Goal: Task Accomplishment & Management: Complete application form

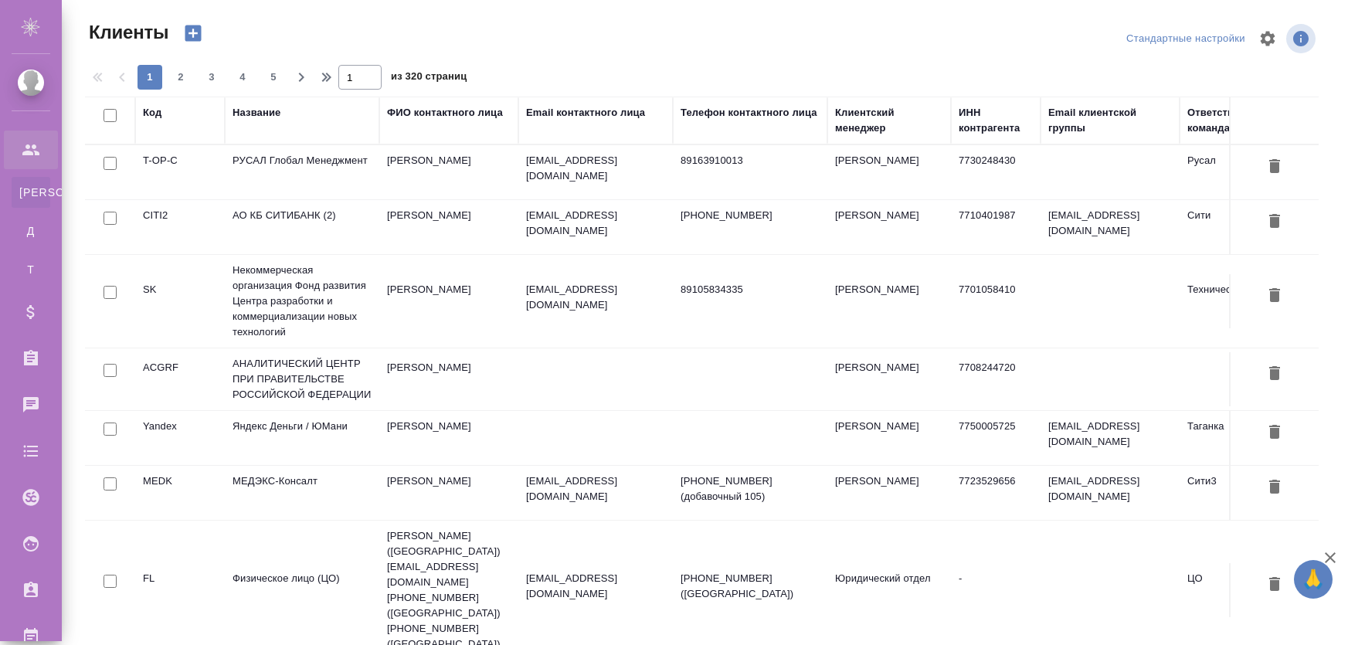
select select "RU"
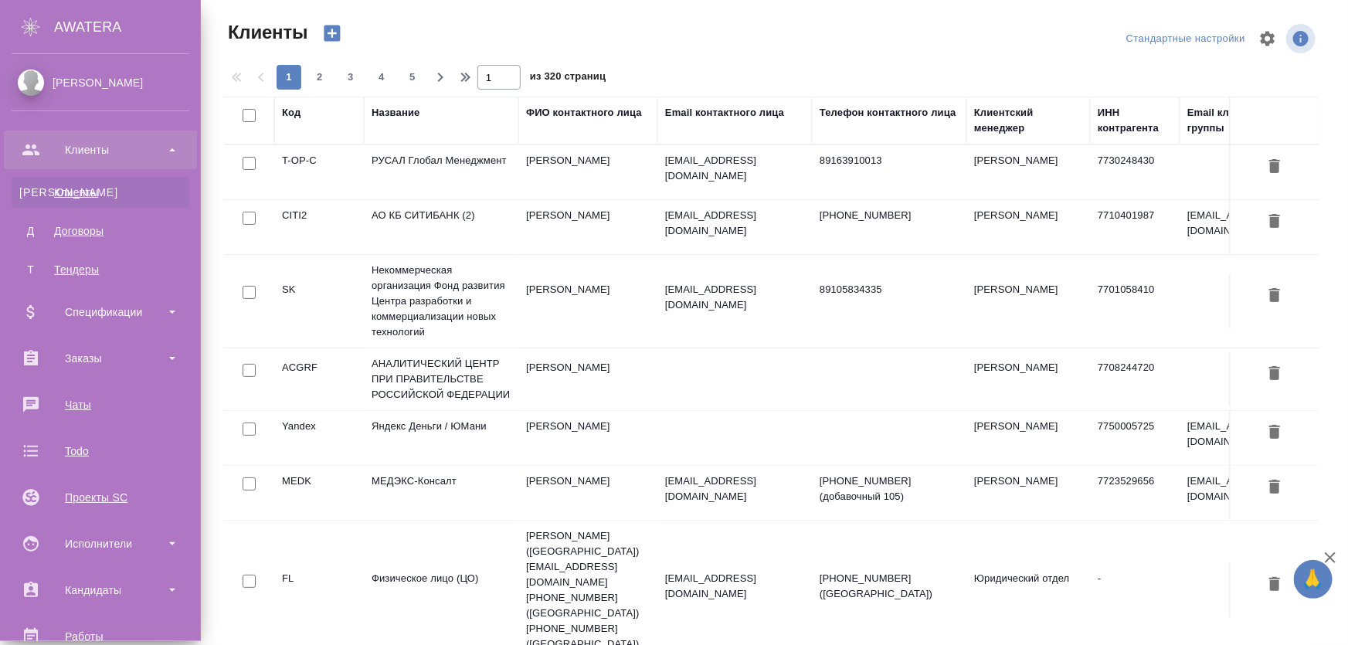
scroll to position [140, 0]
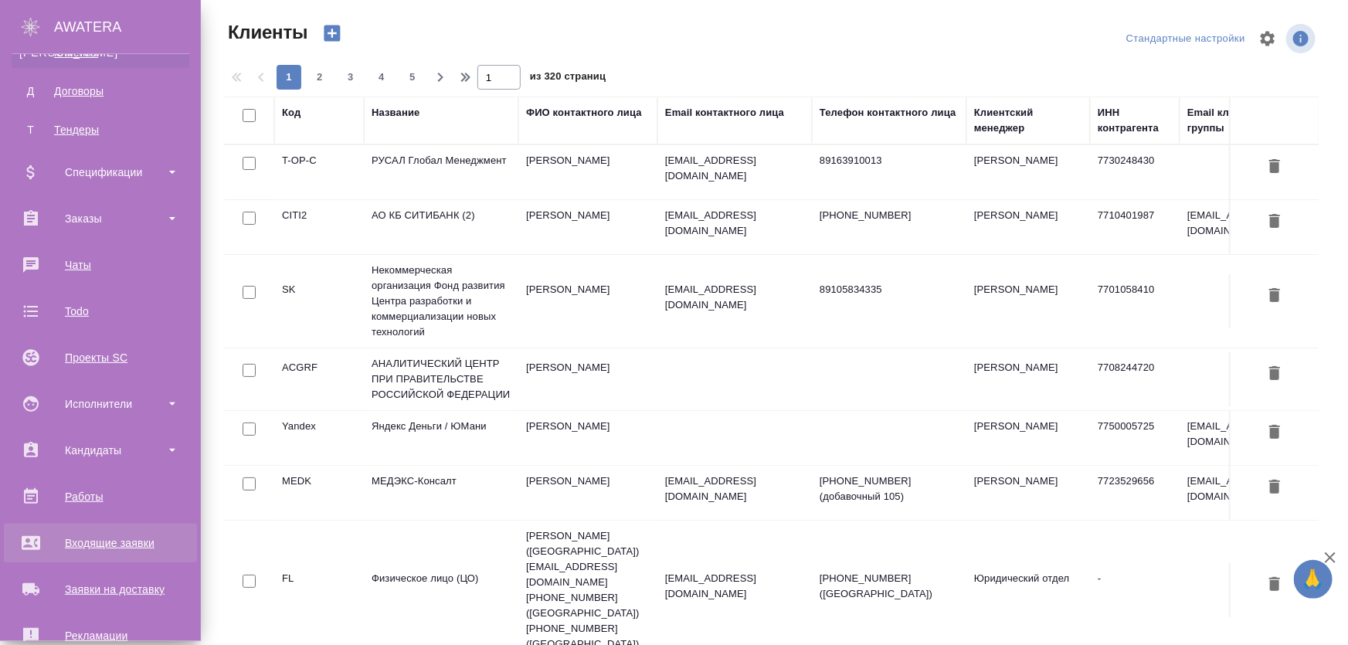
click at [98, 537] on div "Входящие заявки" at bounding box center [101, 542] width 178 height 23
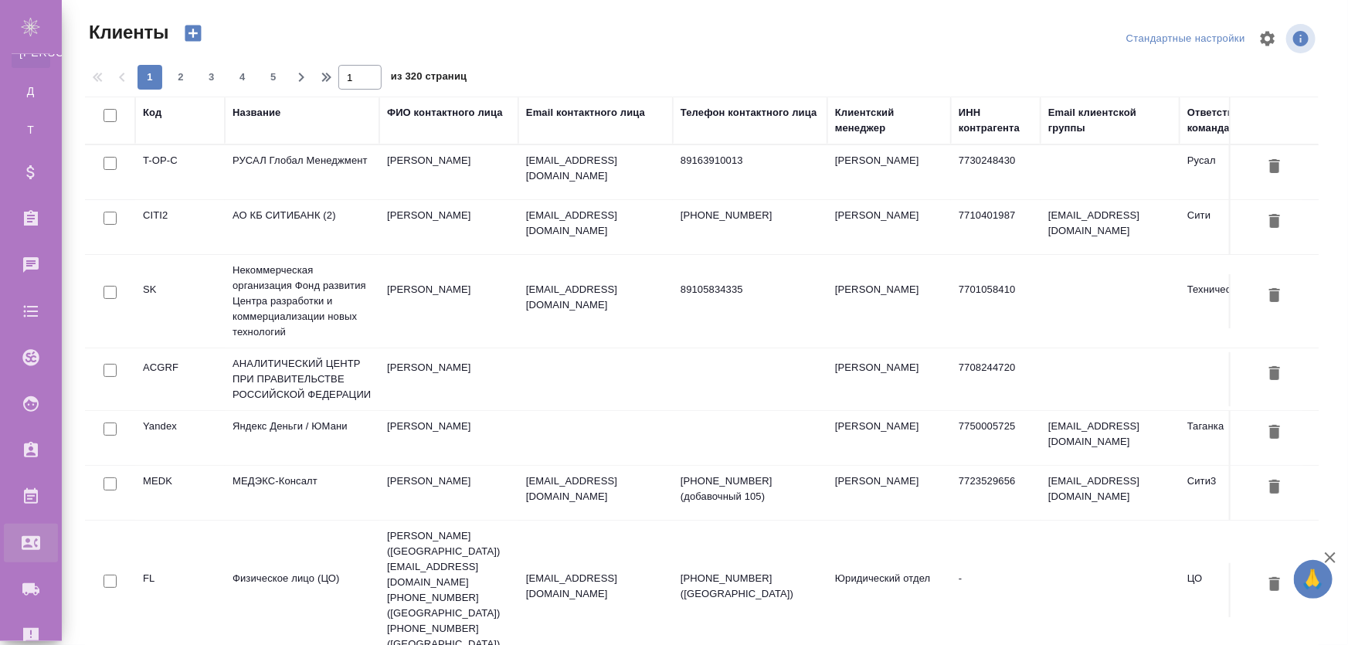
select select "RU"
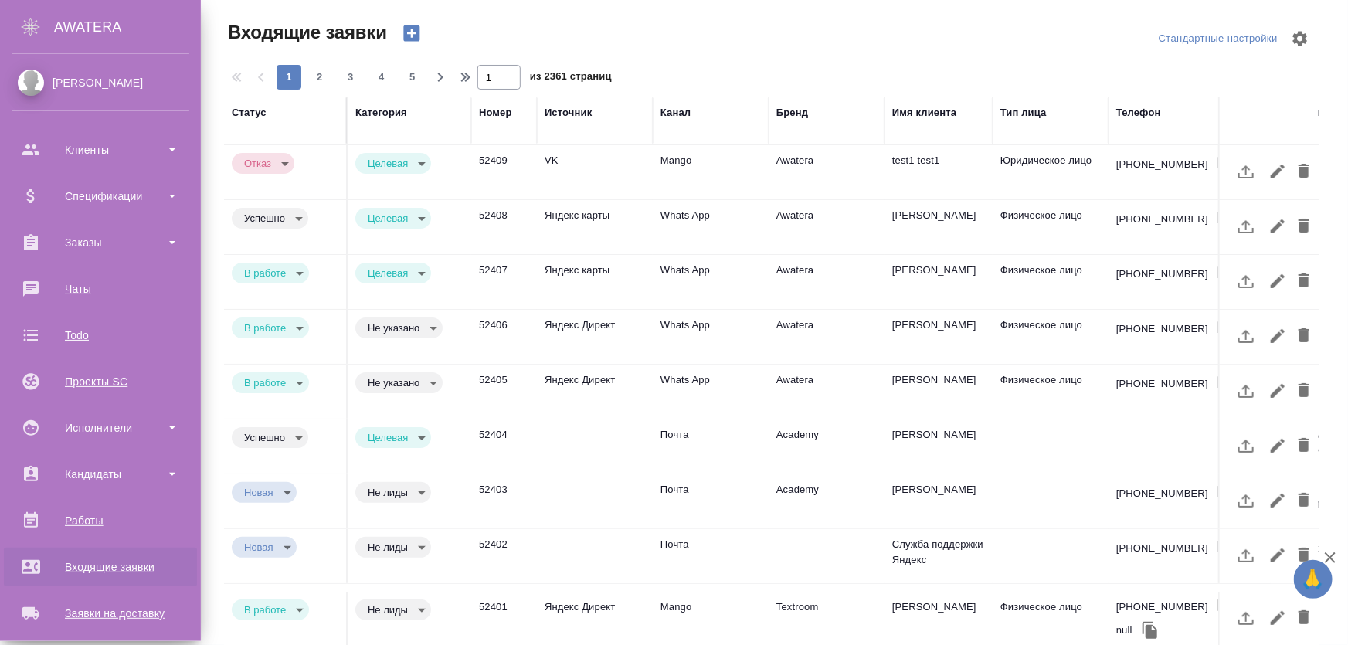
click at [110, 562] on div "Входящие заявки" at bounding box center [101, 566] width 178 height 23
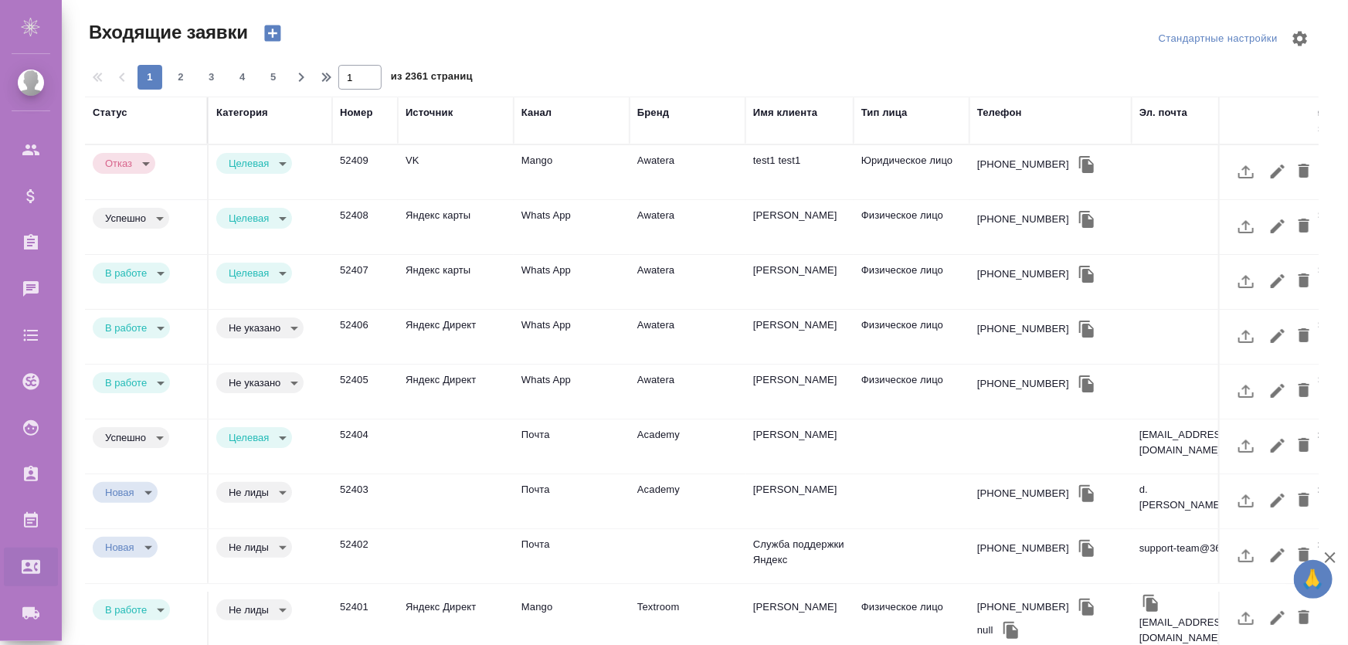
click at [110, 199] on td "Новая new" at bounding box center [147, 172] width 124 height 54
drag, startPoint x: 110, startPoint y: 562, endPoint x: 442, endPoint y: 595, distance: 333.1
click at [110, 199] on td "Новая new" at bounding box center [147, 172] width 124 height 54
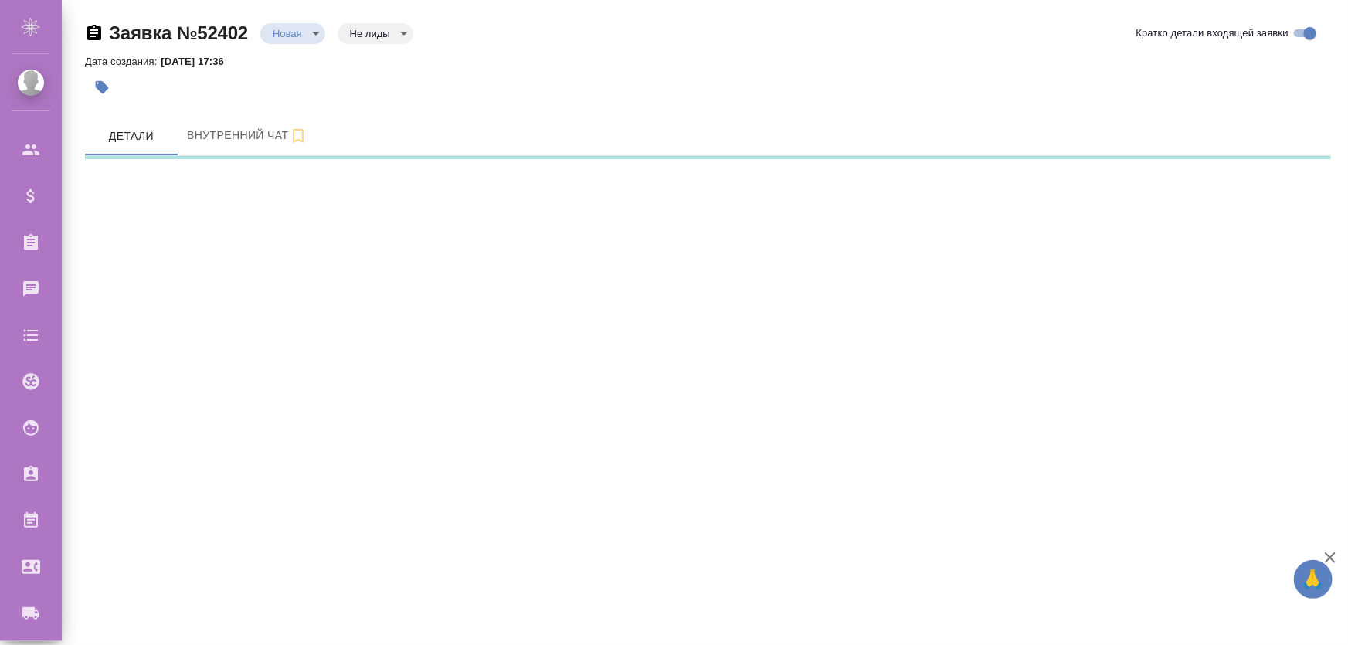
select select "RU"
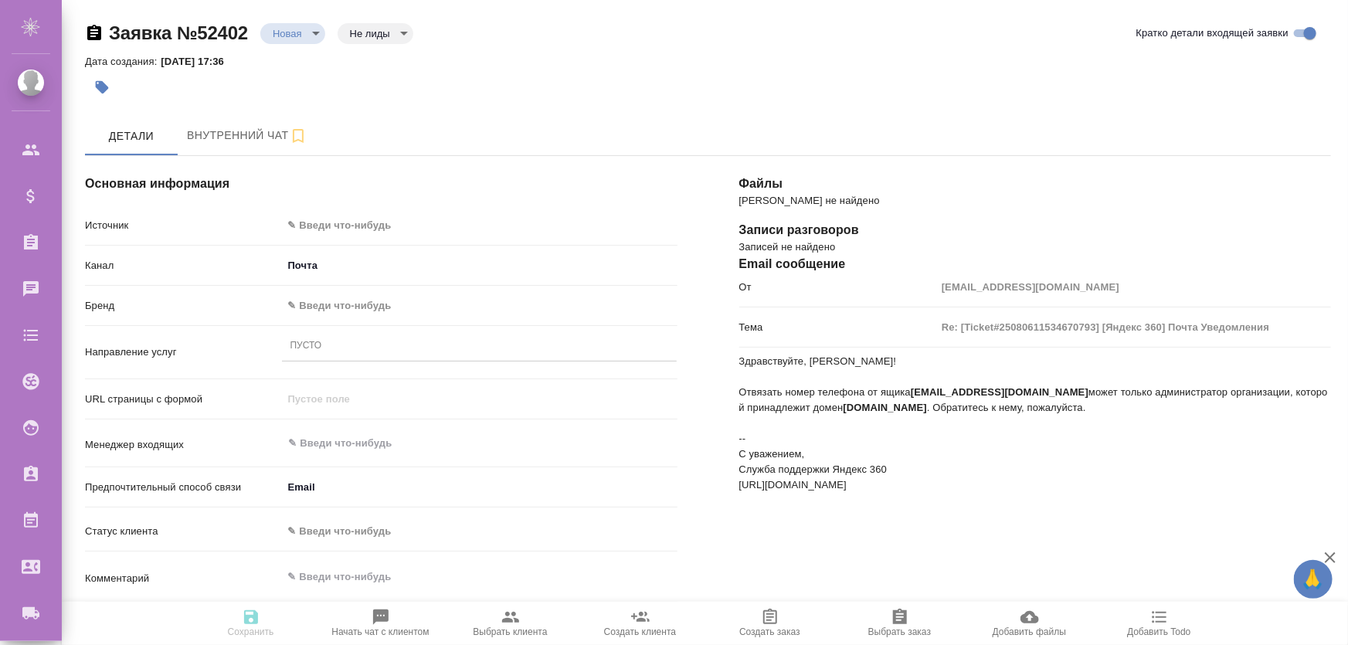
type textarea "x"
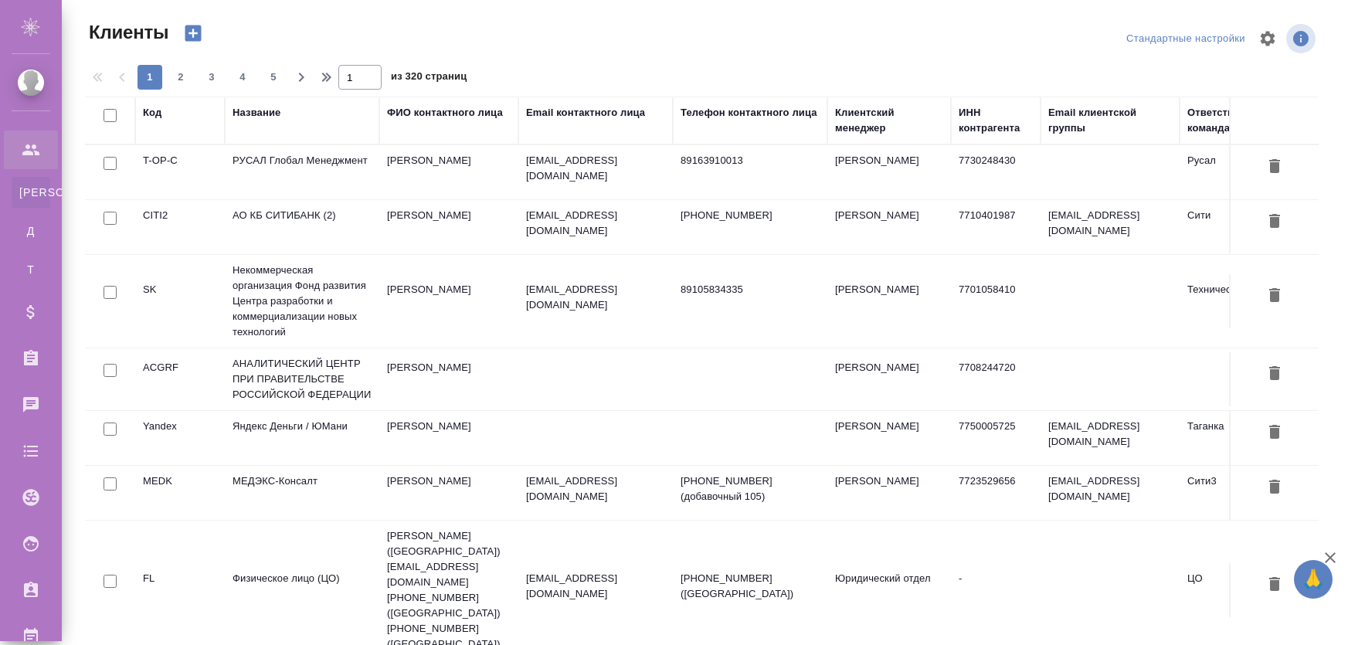
select select "RU"
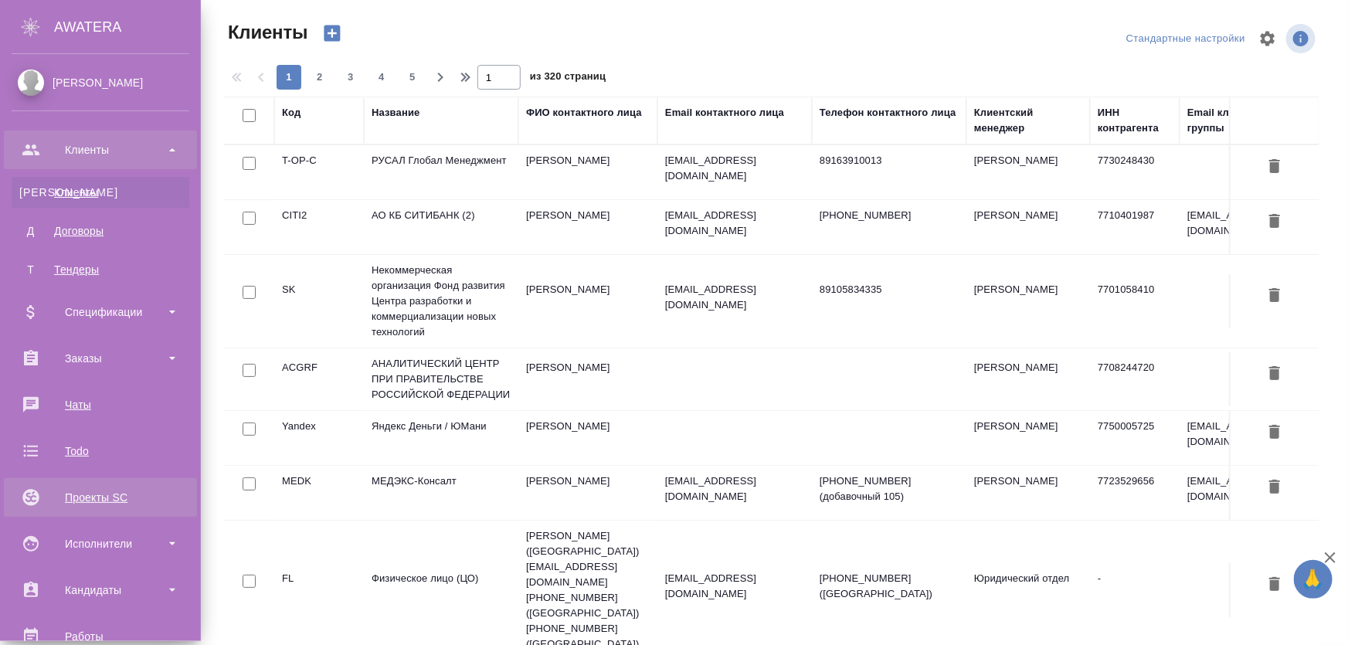
scroll to position [70, 0]
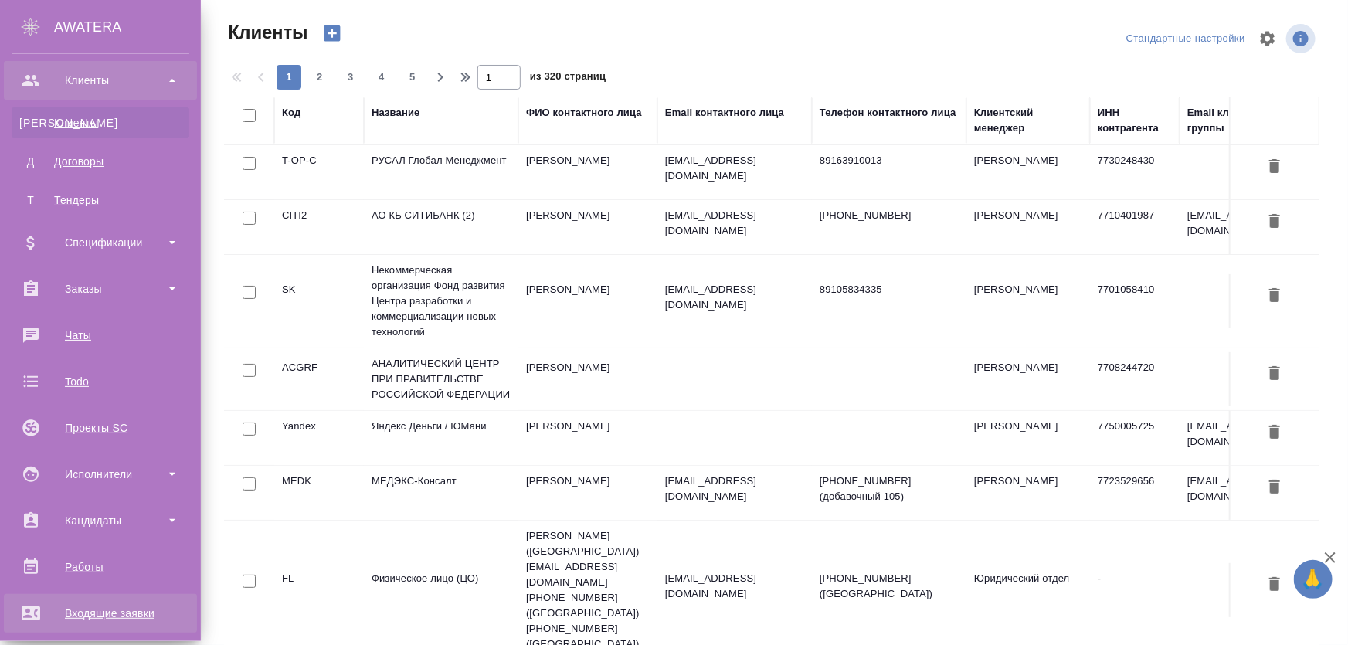
click at [70, 609] on div "Входящие заявки" at bounding box center [101, 613] width 178 height 23
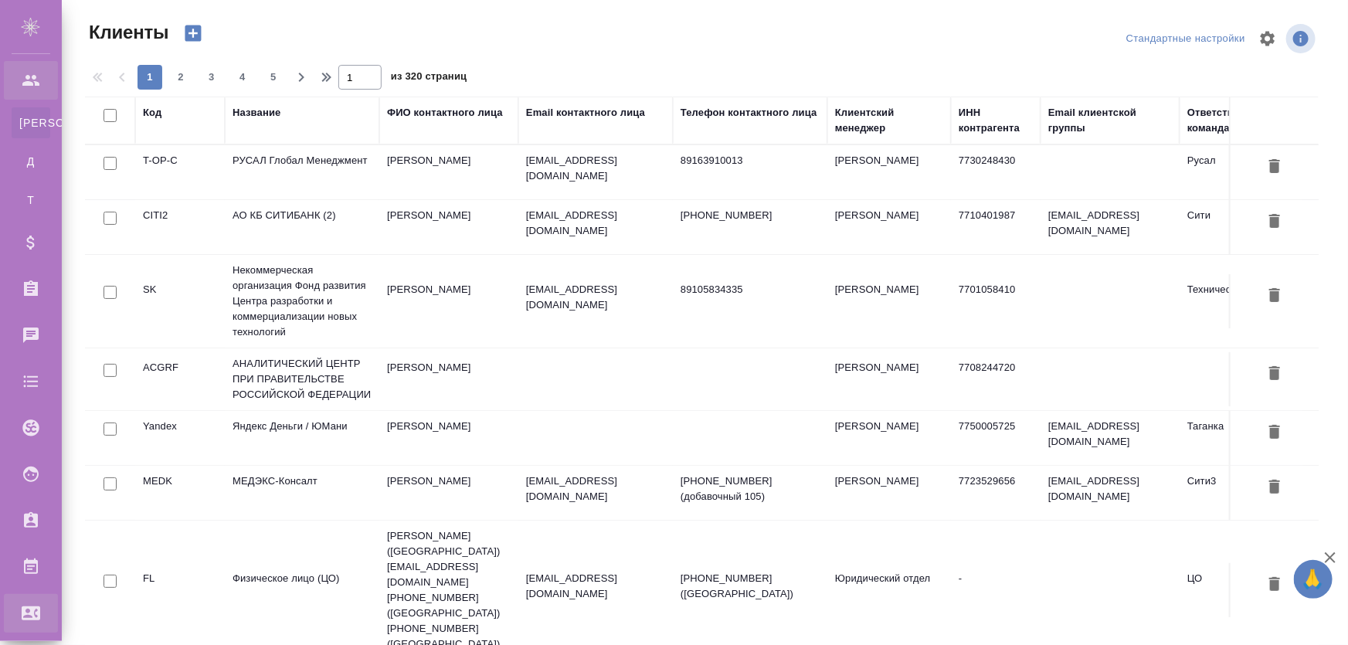
select select "RU"
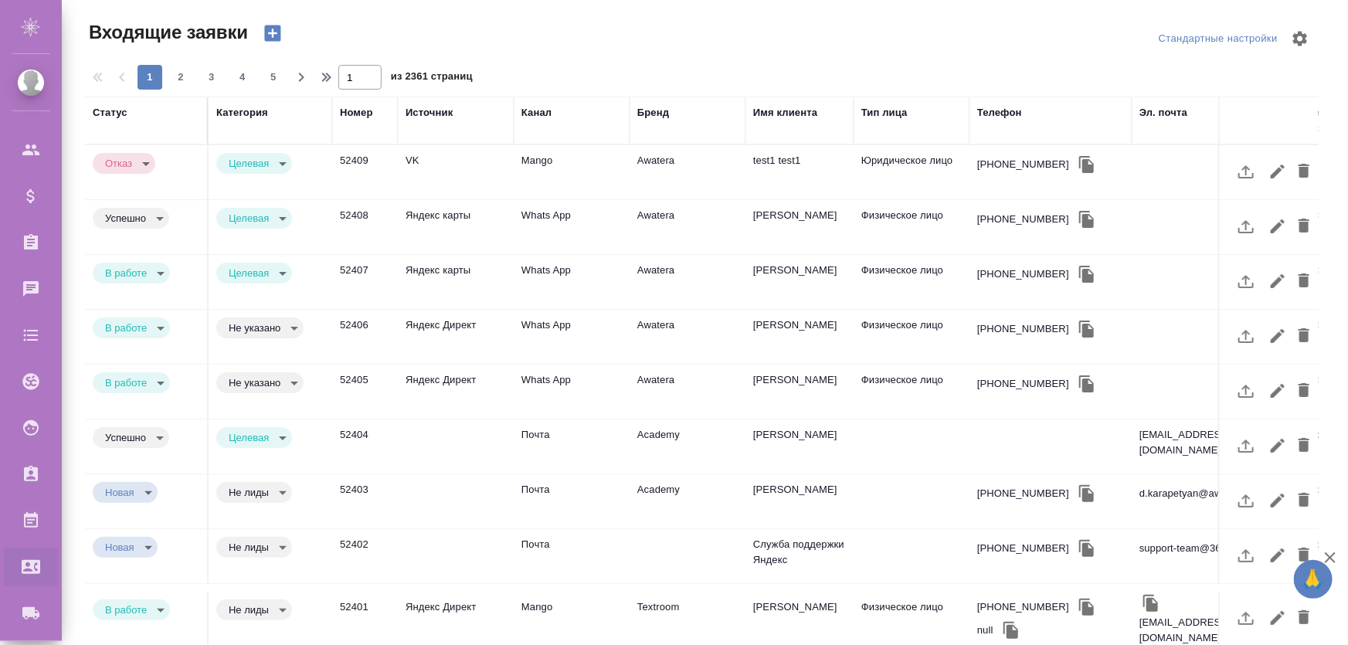
click at [270, 32] on icon "button" at bounding box center [273, 33] width 22 height 22
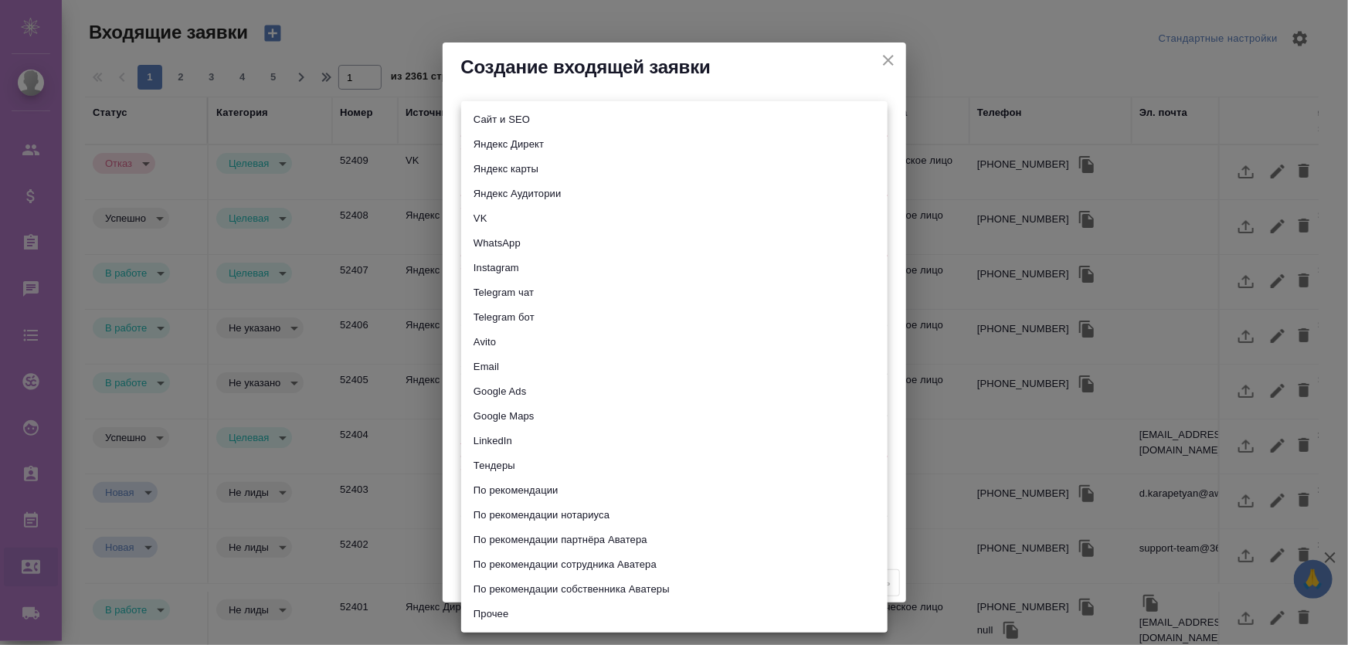
click at [573, 124] on body "🙏 .cls-1 fill:#fff; AWATERA Zhukova Daria Клиенты Спецификации Заказы Чаты Todo…" at bounding box center [674, 384] width 1348 height 769
click at [543, 120] on li "Сайт и SEO" at bounding box center [674, 119] width 426 height 25
type input "seo"
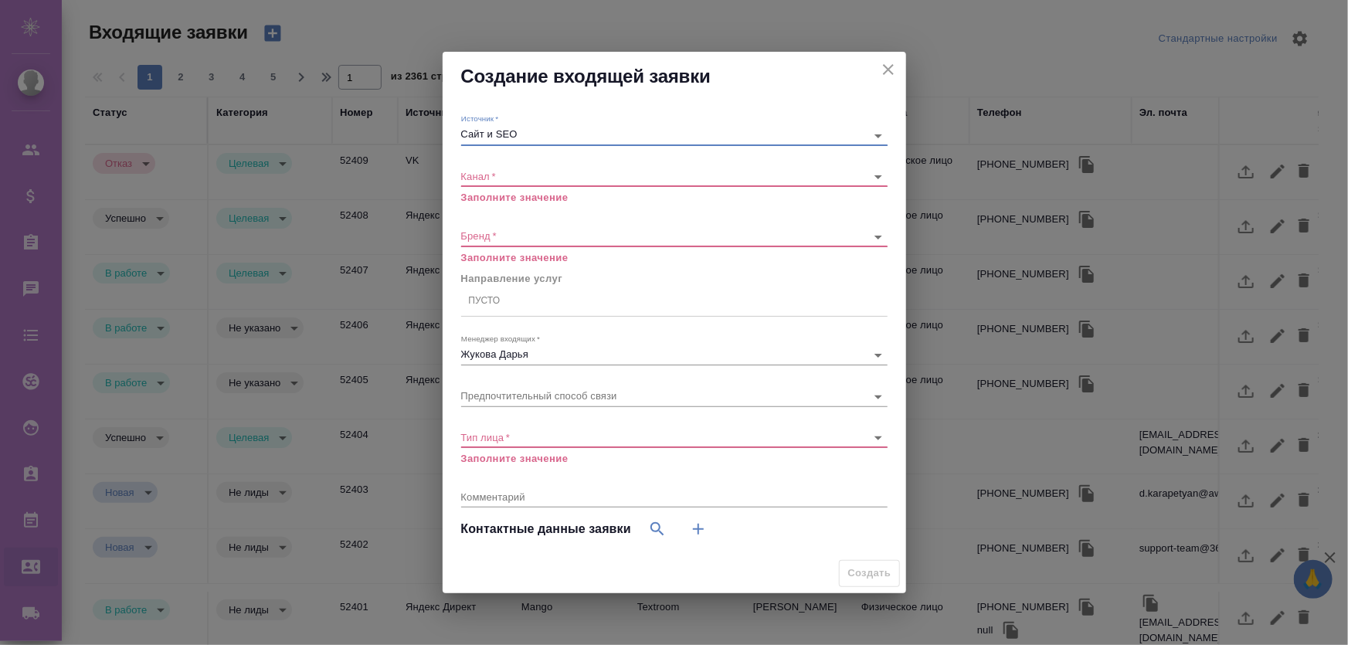
click at [530, 176] on body "🙏 .cls-1 fill:#fff; AWATERA Zhukova Daria Клиенты Спецификации Заказы 0 Чаты To…" at bounding box center [674, 384] width 1348 height 769
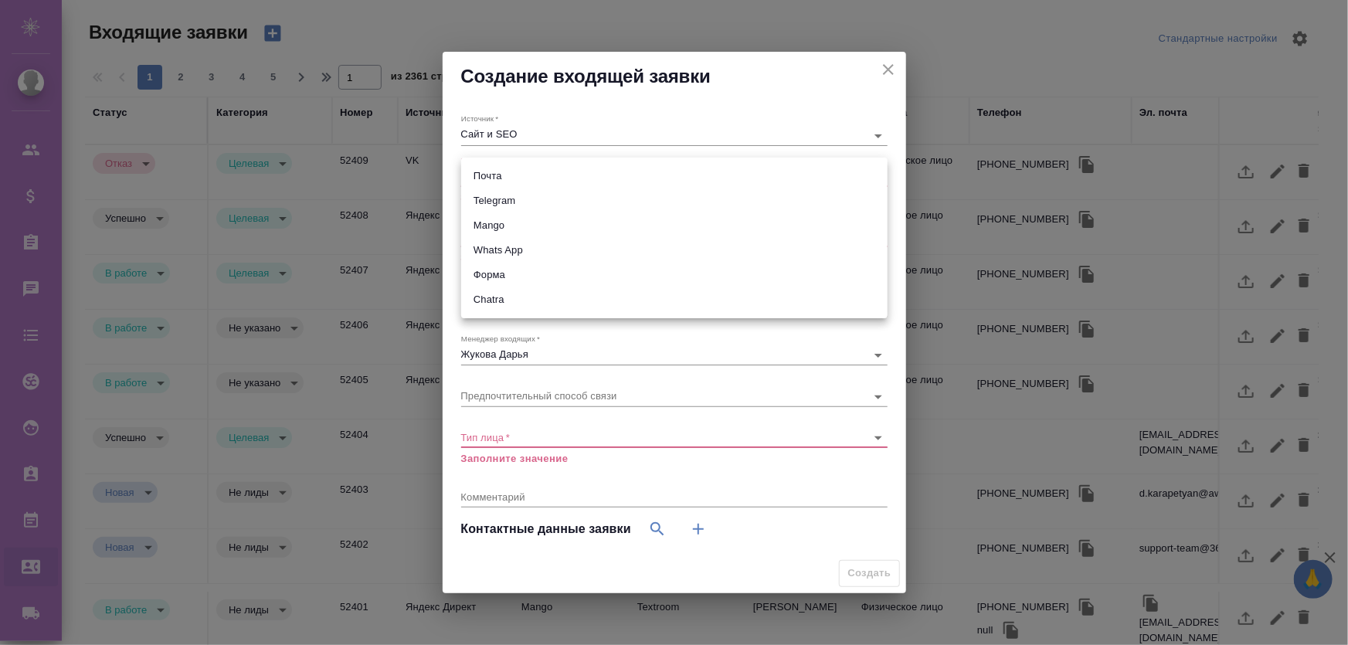
click at [525, 209] on li "Telegram" at bounding box center [674, 200] width 426 height 25
type input "66ac940615179ecd4145cc0f"
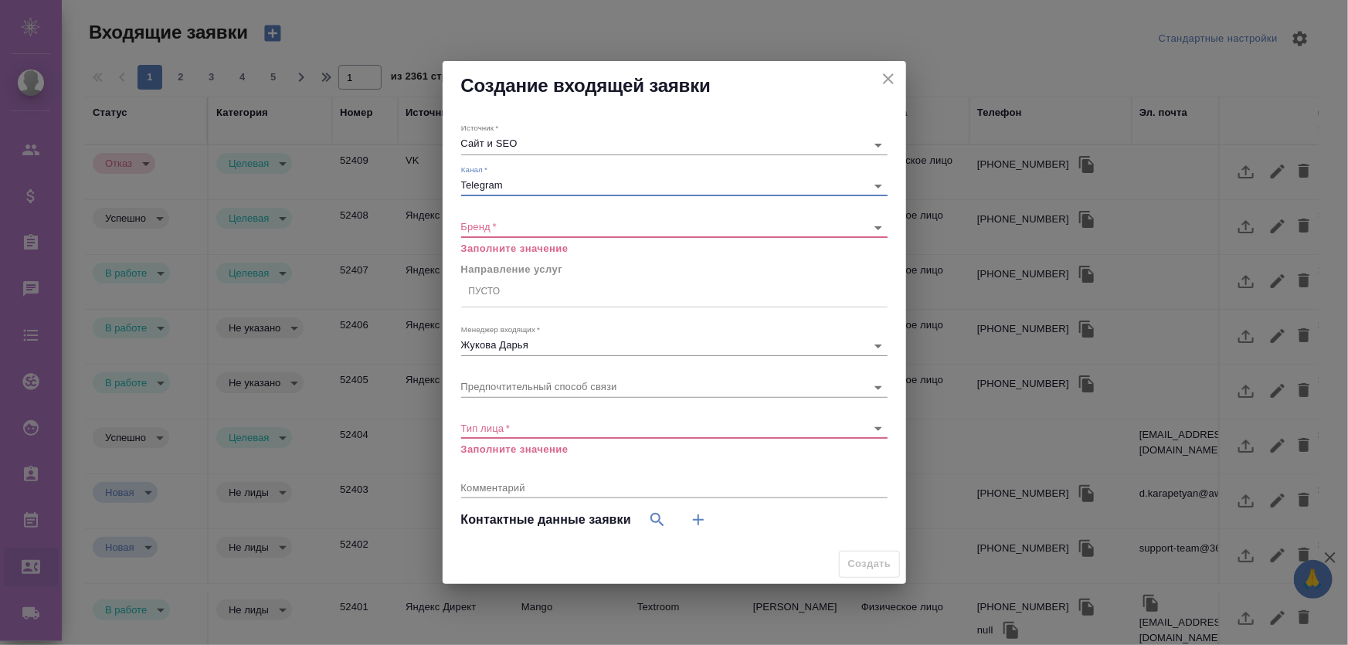
click at [528, 226] on body "🙏 .cls-1 fill:#fff; AWATERA Zhukova Daria Клиенты Спецификации Заказы 0 Чаты To…" at bounding box center [674, 384] width 1348 height 769
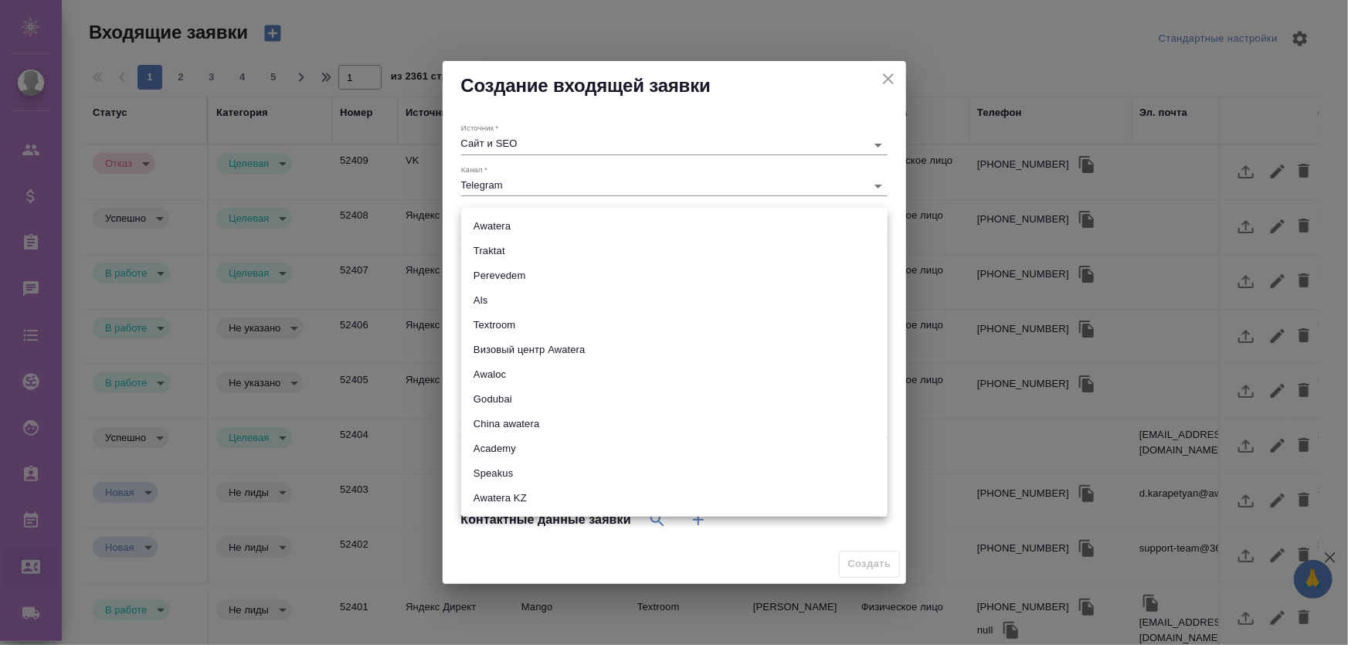
click at [528, 273] on li "Perevedem" at bounding box center [674, 275] width 426 height 25
type input "perevedem"
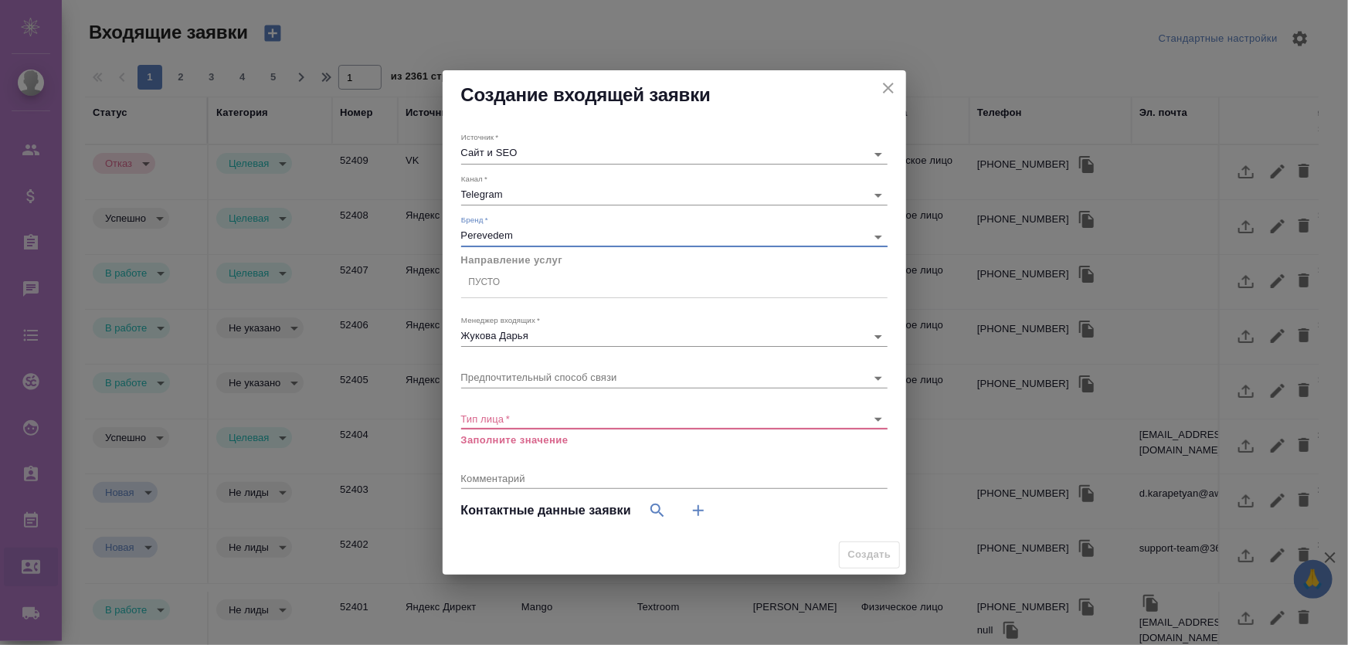
click at [516, 413] on body "🙏 .cls-1 fill:#fff; AWATERA Zhukova Daria Клиенты Спецификации Заказы 0 Чаты To…" at bounding box center [674, 384] width 1348 height 769
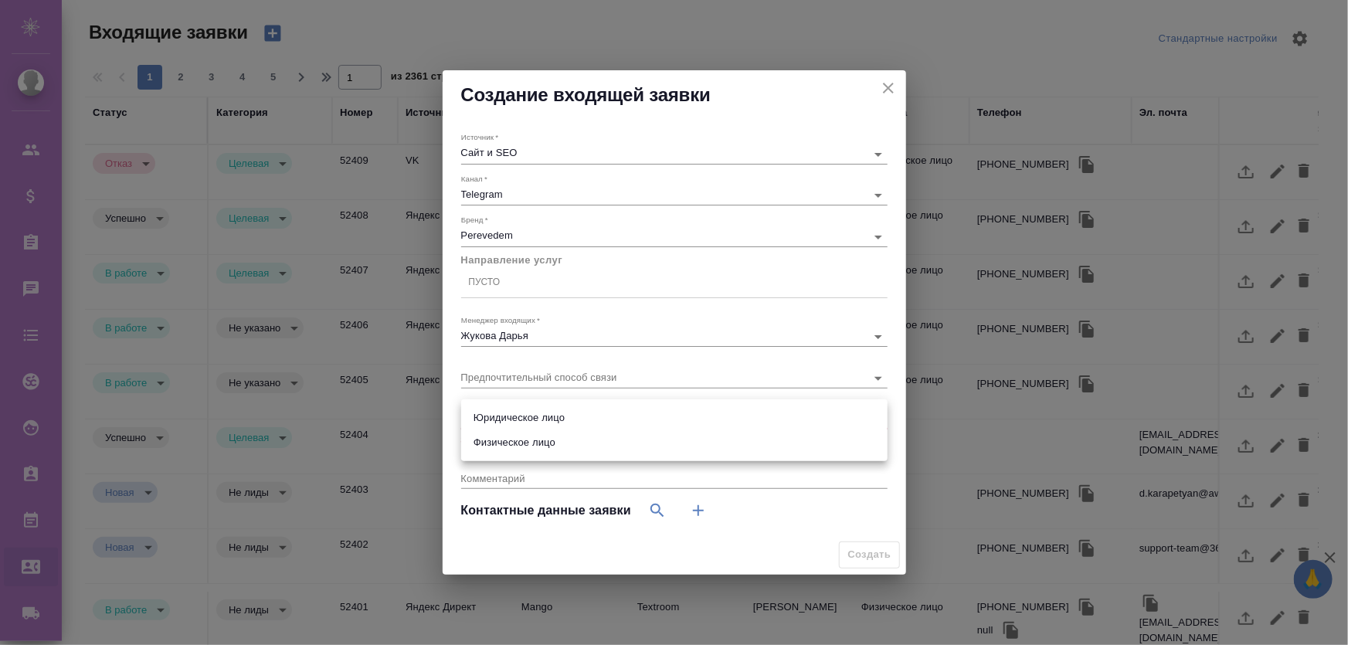
click at [518, 423] on li "Юридическое лицо" at bounding box center [674, 418] width 426 height 25
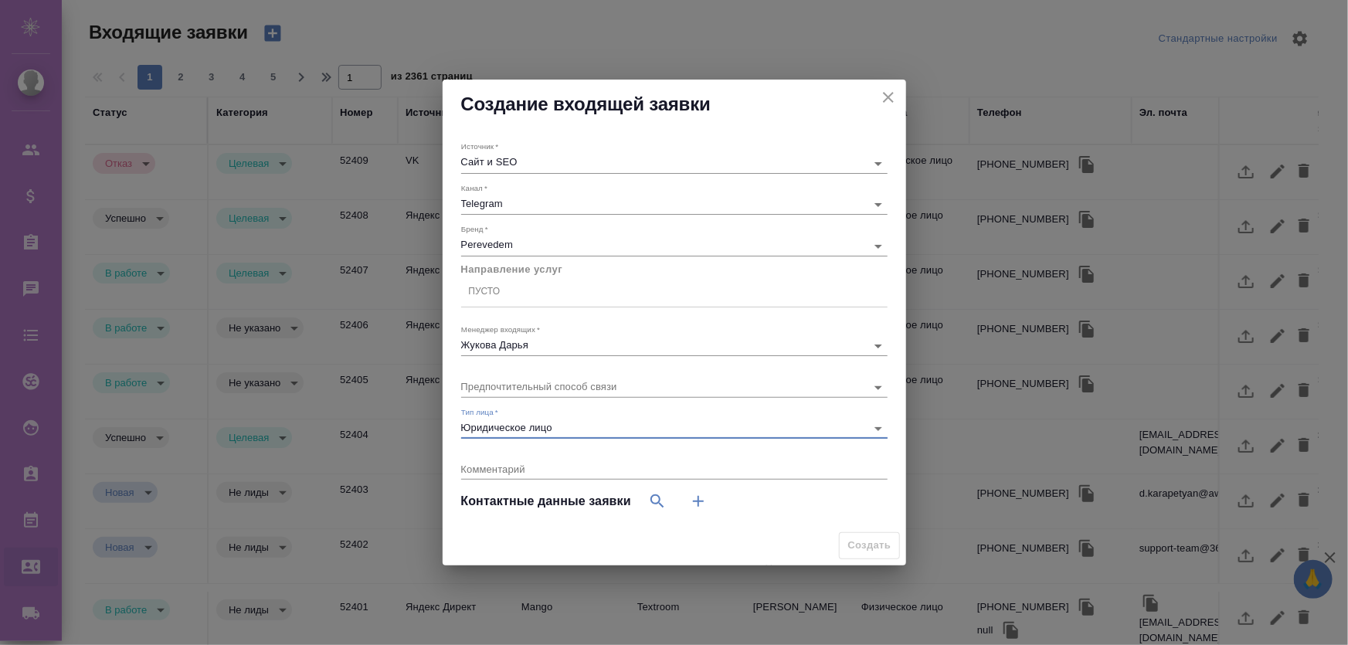
click at [519, 421] on body "🙏 .cls-1 fill:#fff; AWATERA Zhukova Daria Клиенты Спецификации Заказы 0 Чаты To…" at bounding box center [674, 384] width 1348 height 769
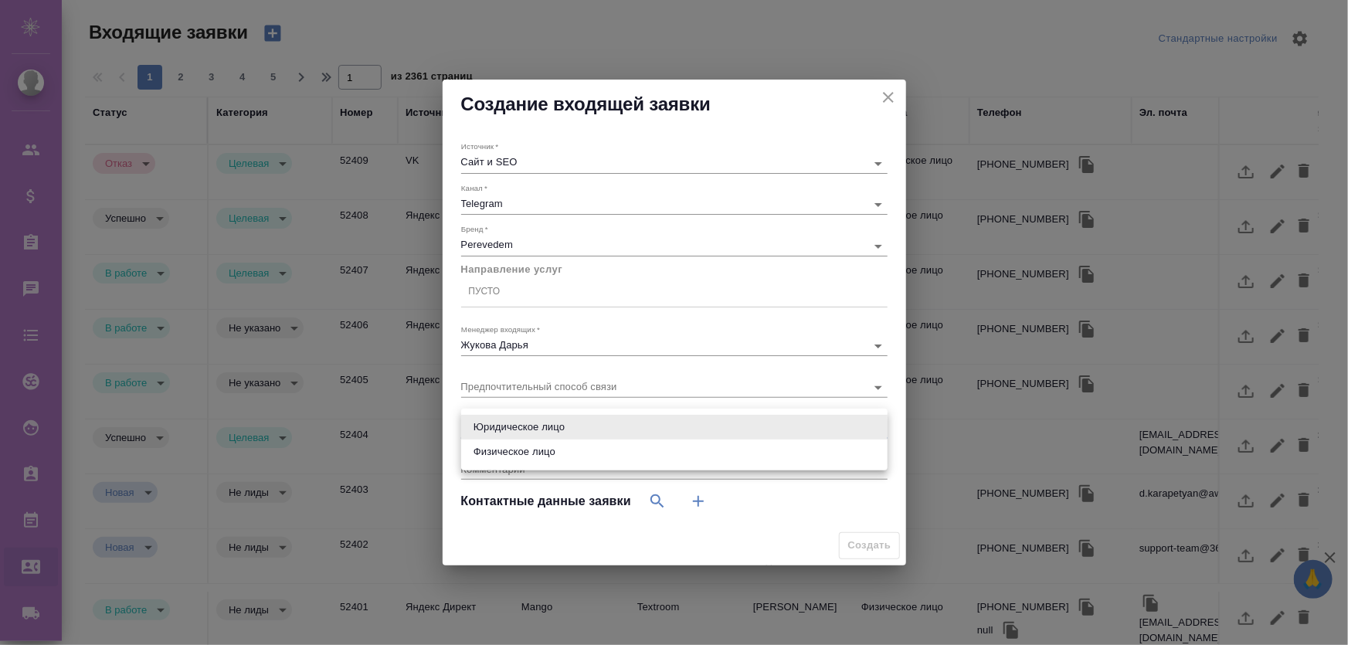
click at [844, 396] on div at bounding box center [674, 322] width 1348 height 645
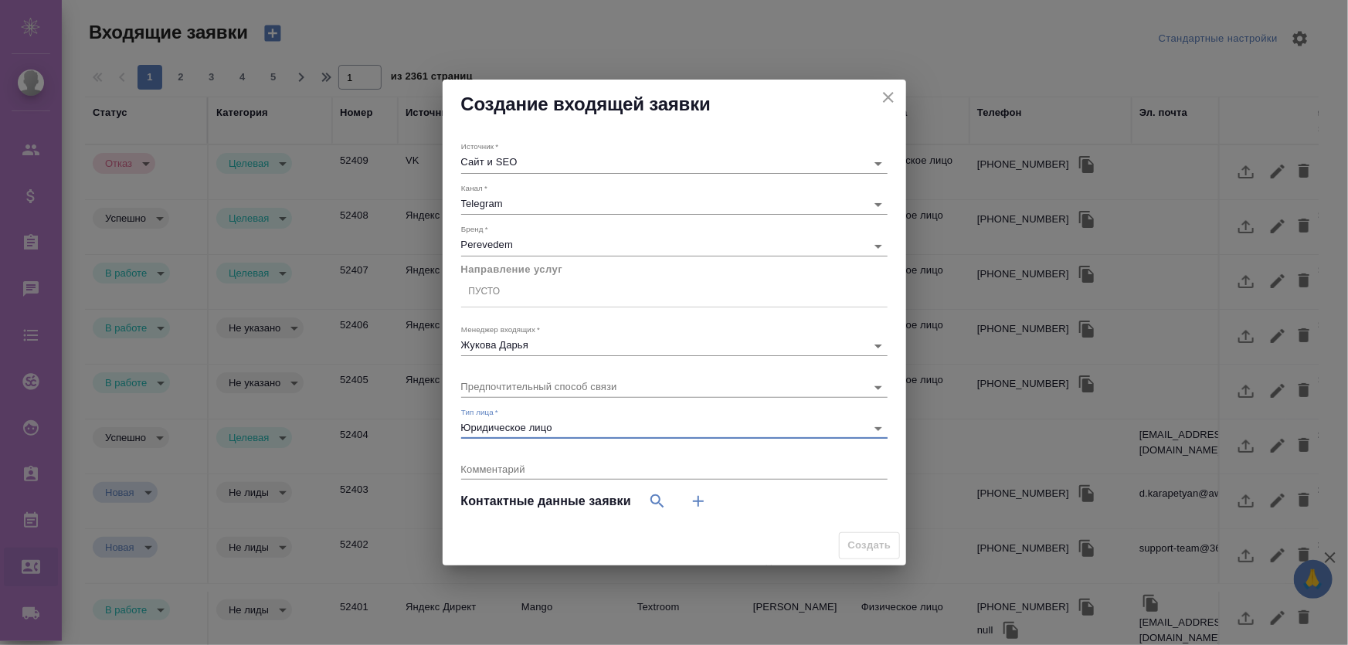
click at [878, 429] on body "🙏 .cls-1 fill:#fff; AWATERA Zhukova Daria Клиенты Спецификации Заказы 0 Чаты To…" at bounding box center [674, 384] width 1348 height 769
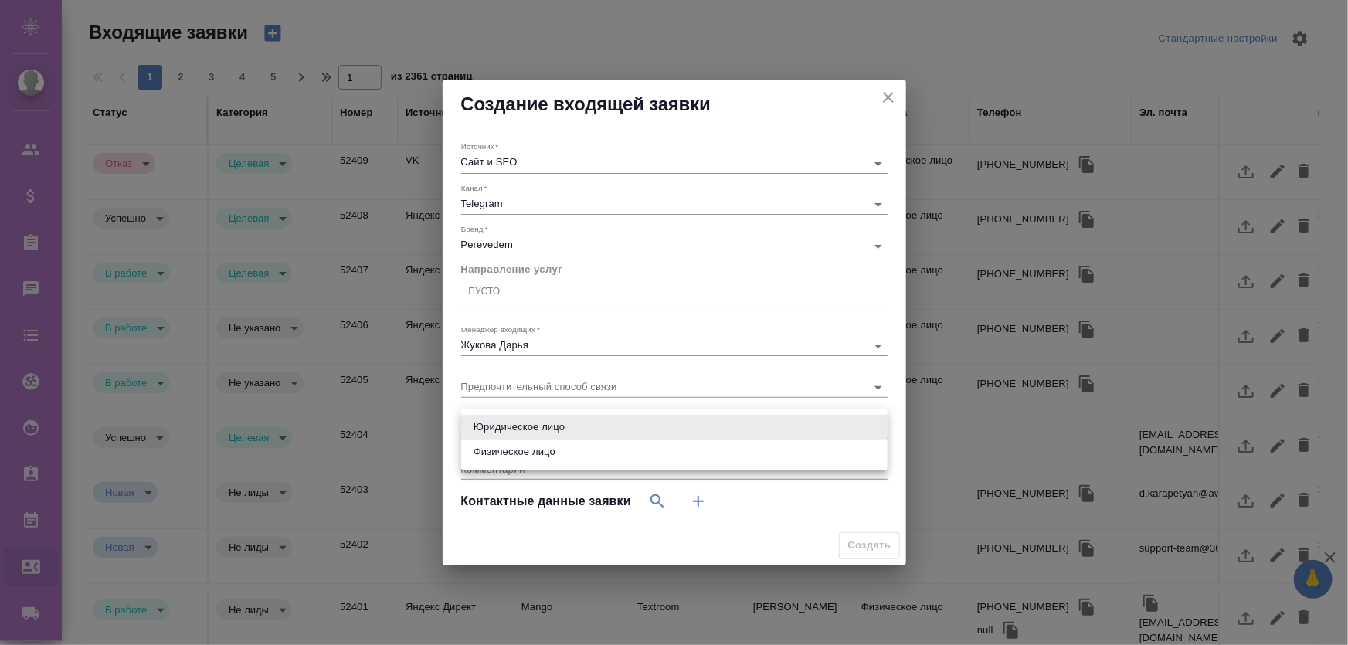
click at [629, 456] on li "Физическое лицо" at bounding box center [674, 452] width 426 height 25
type input "private"
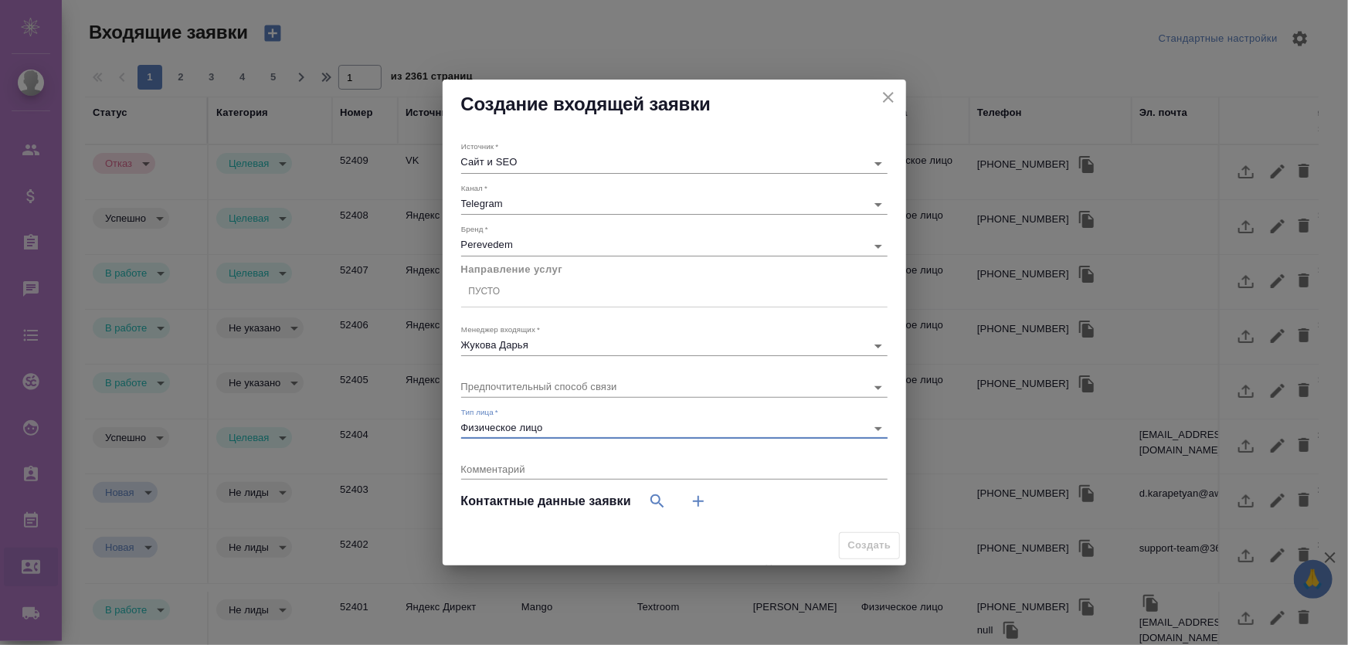
click at [892, 90] on icon "close" at bounding box center [888, 97] width 19 height 19
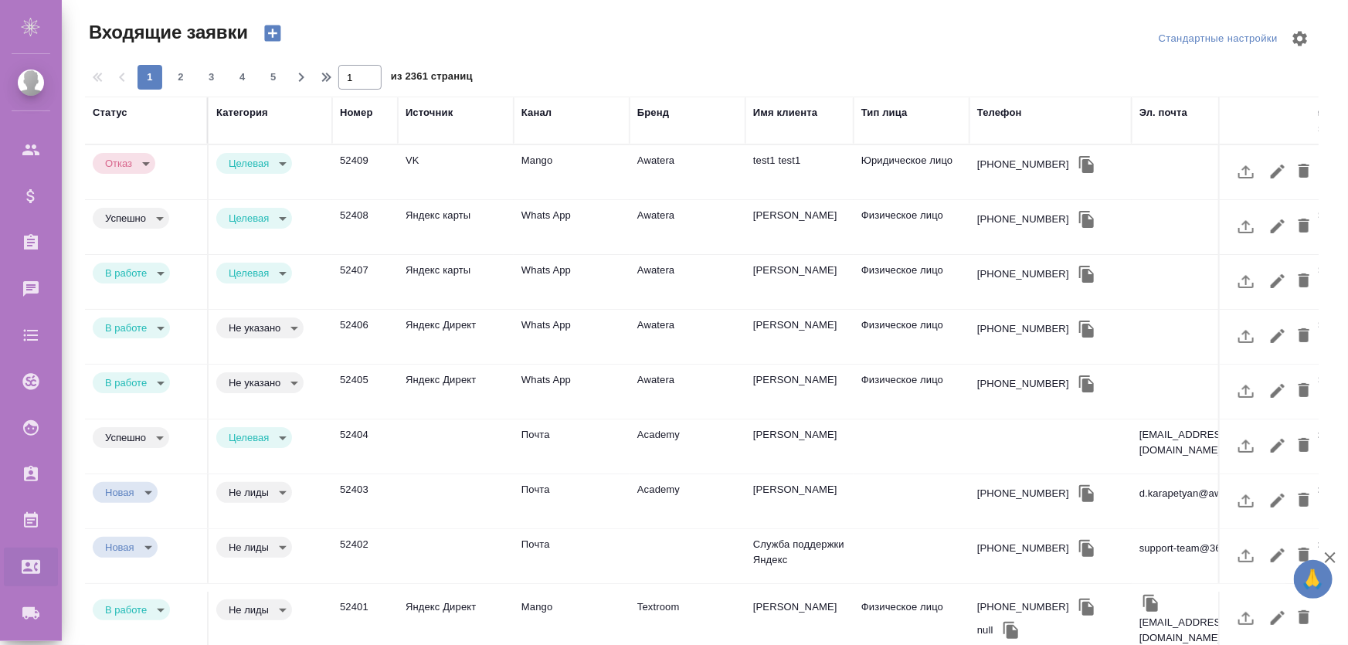
click at [267, 32] on icon "button" at bounding box center [272, 33] width 16 height 16
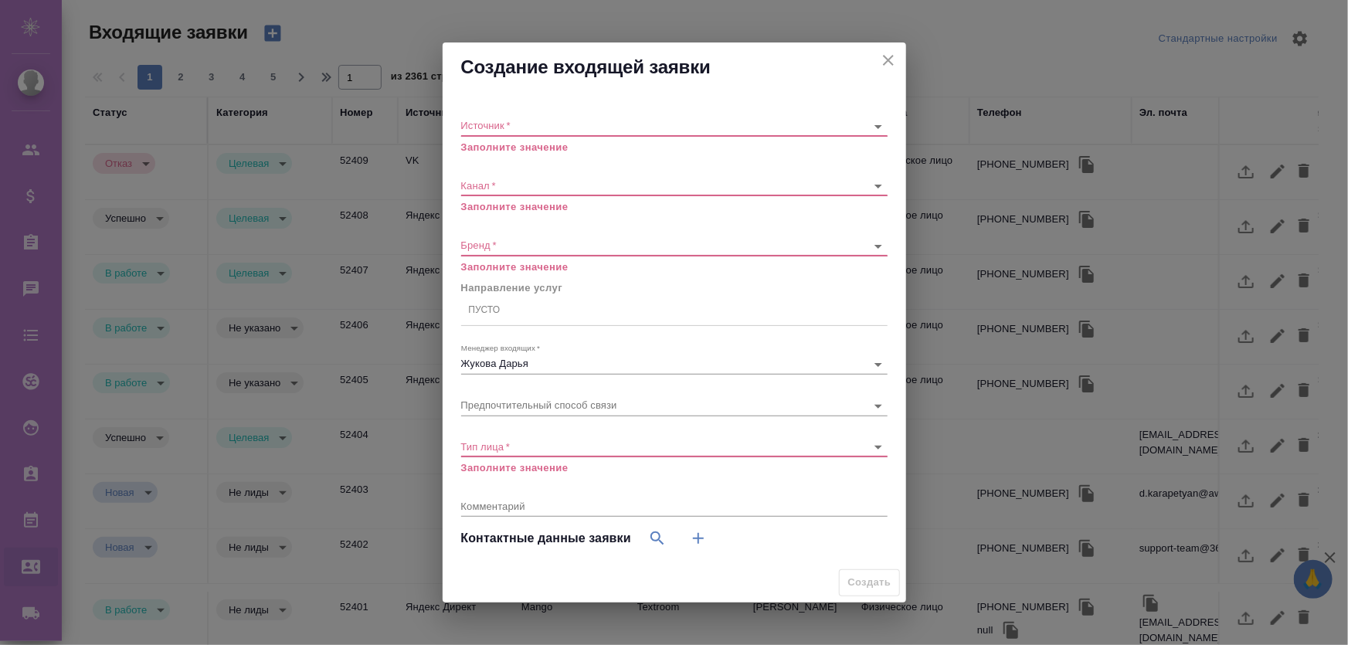
click at [525, 130] on body "🙏 .cls-1 fill:#fff; AWATERA Zhukova Daria Клиенты Спецификации Заказы 0 Чаты To…" at bounding box center [674, 384] width 1348 height 769
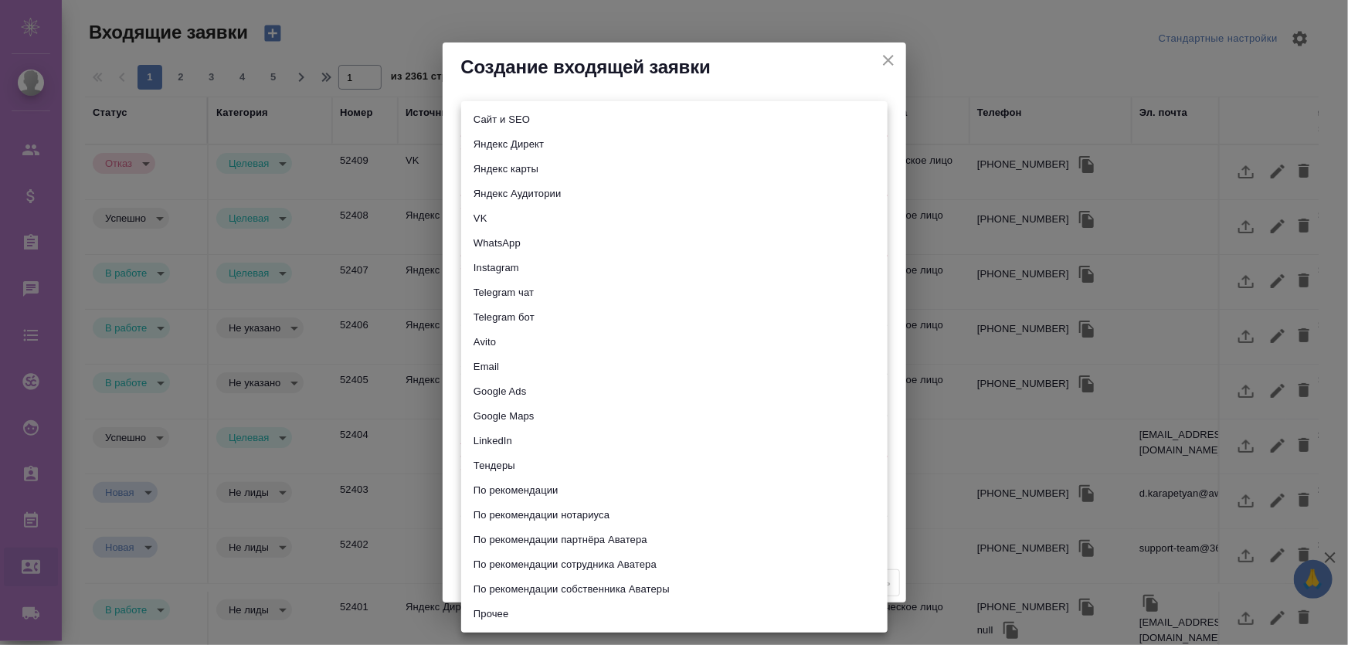
click at [518, 175] on li "Яндекс карты" at bounding box center [674, 169] width 426 height 25
type input "yandexMaps"
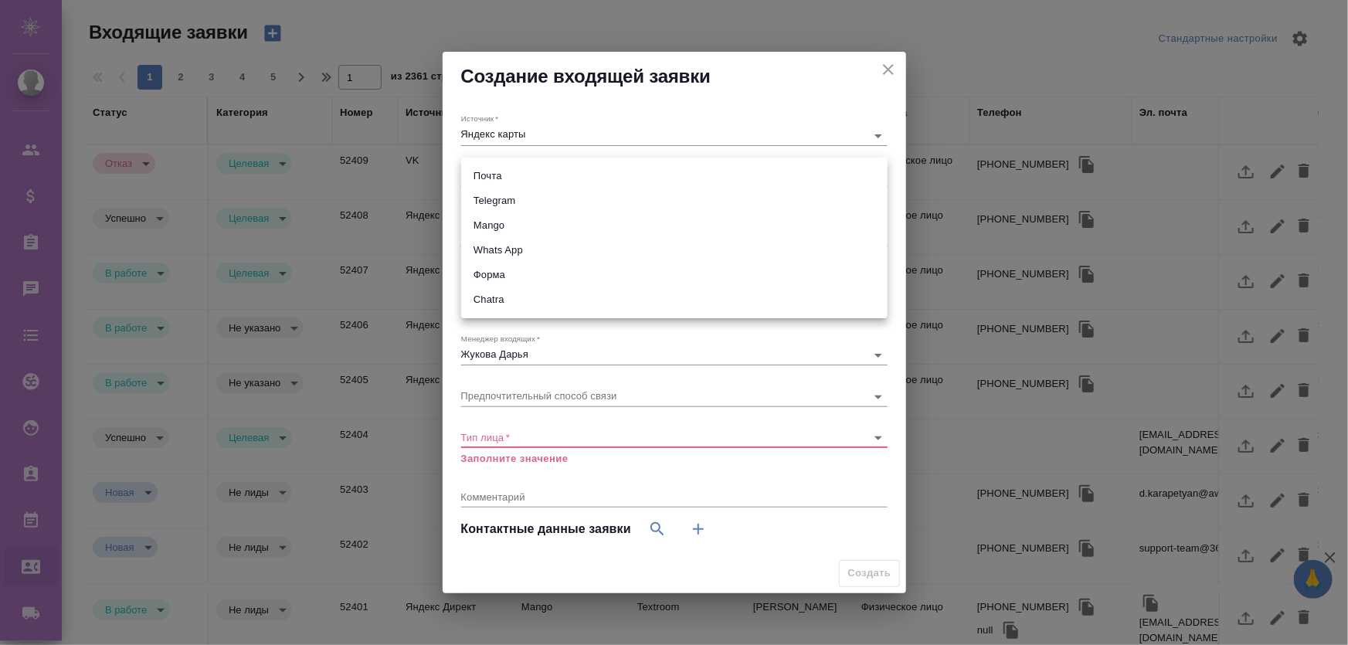
click at [525, 182] on body "🙏 .cls-1 fill:#fff; AWATERA Zhukova Daria Клиенты Спецификации Заказы 0 Чаты To…" at bounding box center [674, 384] width 1348 height 769
click at [521, 215] on li "Mango" at bounding box center [674, 225] width 426 height 25
type input "6374e594cd4a952bacdba9aa"
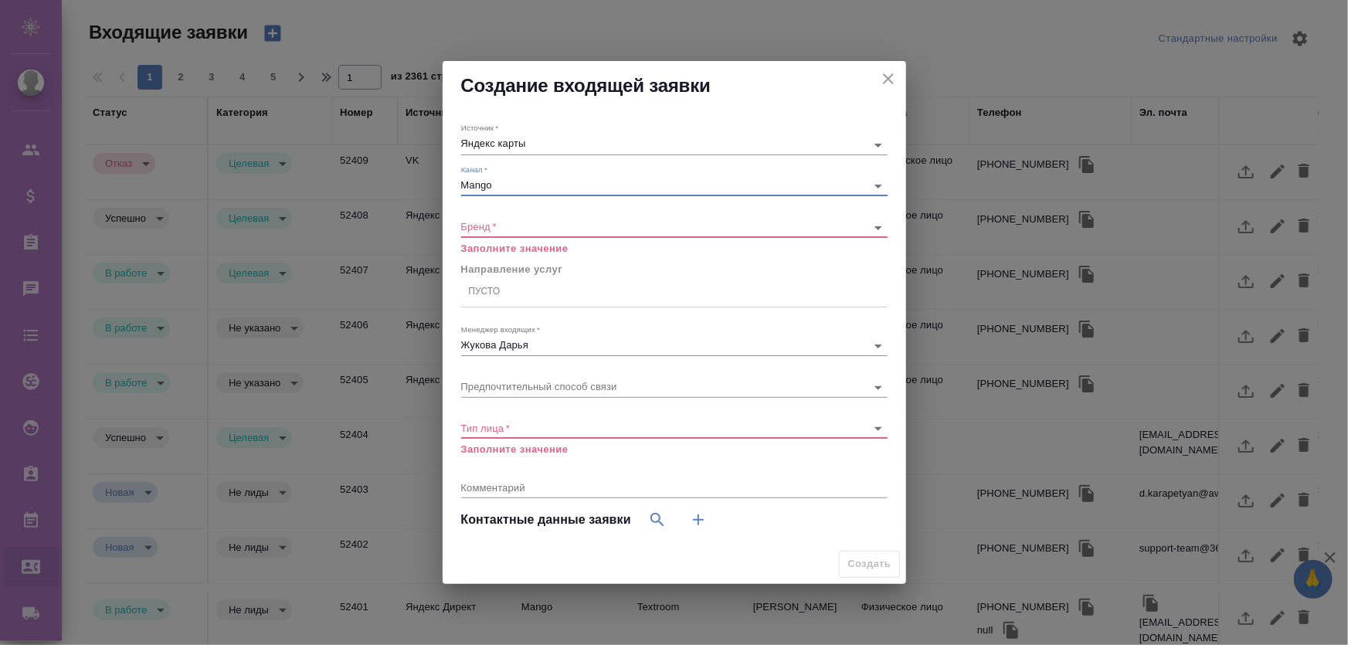
click at [514, 237] on div "​" at bounding box center [674, 227] width 426 height 19
click at [514, 233] on div "​" at bounding box center [674, 227] width 426 height 19
click at [518, 229] on body "🙏 .cls-1 fill:#fff; AWATERA Zhukova Daria Клиенты Спецификации Заказы 0 Чаты To…" at bounding box center [674, 384] width 1348 height 769
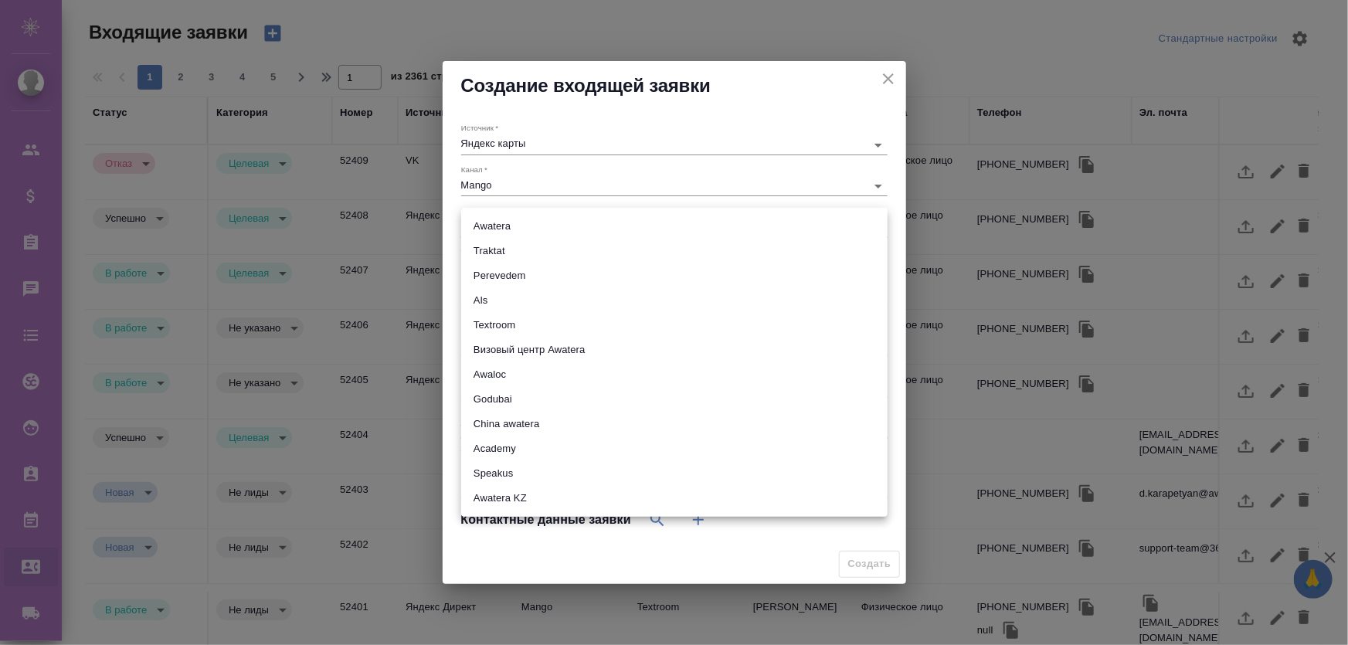
click at [518, 266] on li "Perevedem" at bounding box center [674, 275] width 426 height 25
type input "perevedem"
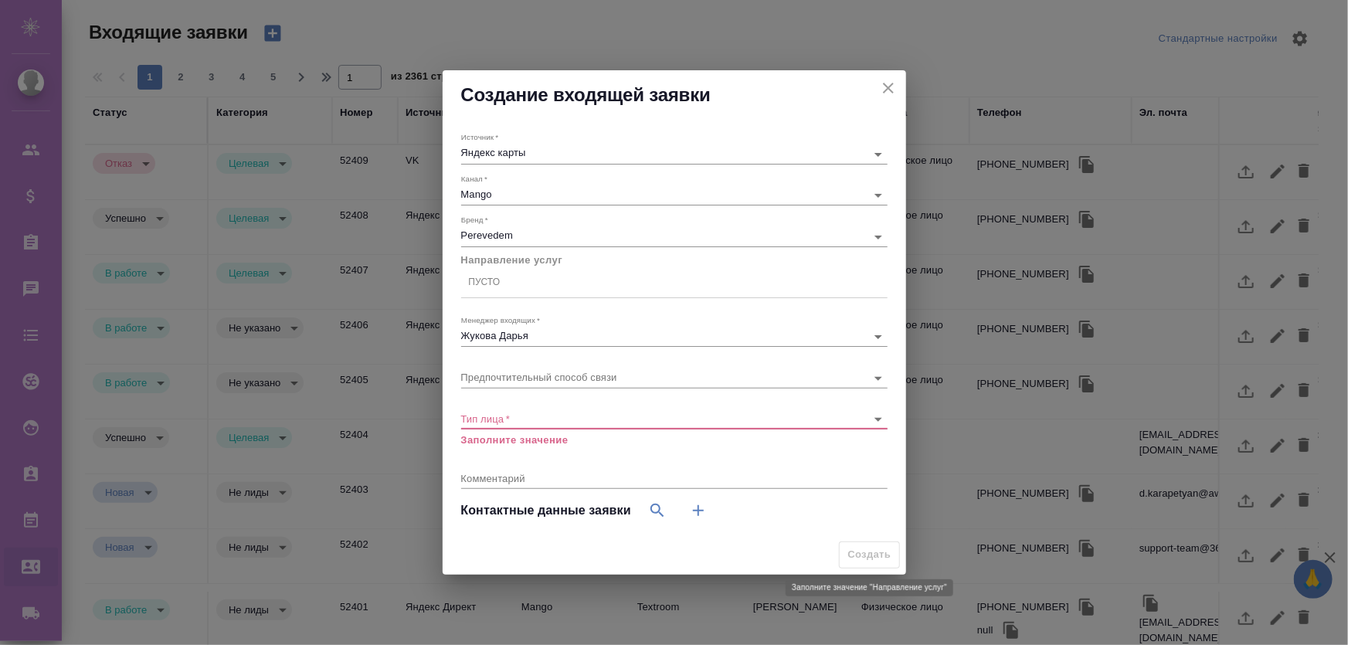
click at [873, 553] on span "Создать" at bounding box center [869, 555] width 60 height 27
click at [873, 556] on span "Создать" at bounding box center [869, 555] width 60 height 27
click at [586, 425] on div "​" at bounding box center [674, 419] width 426 height 19
click at [555, 406] on div "Тип лица   * ​ Заполните значение" at bounding box center [674, 423] width 426 height 50
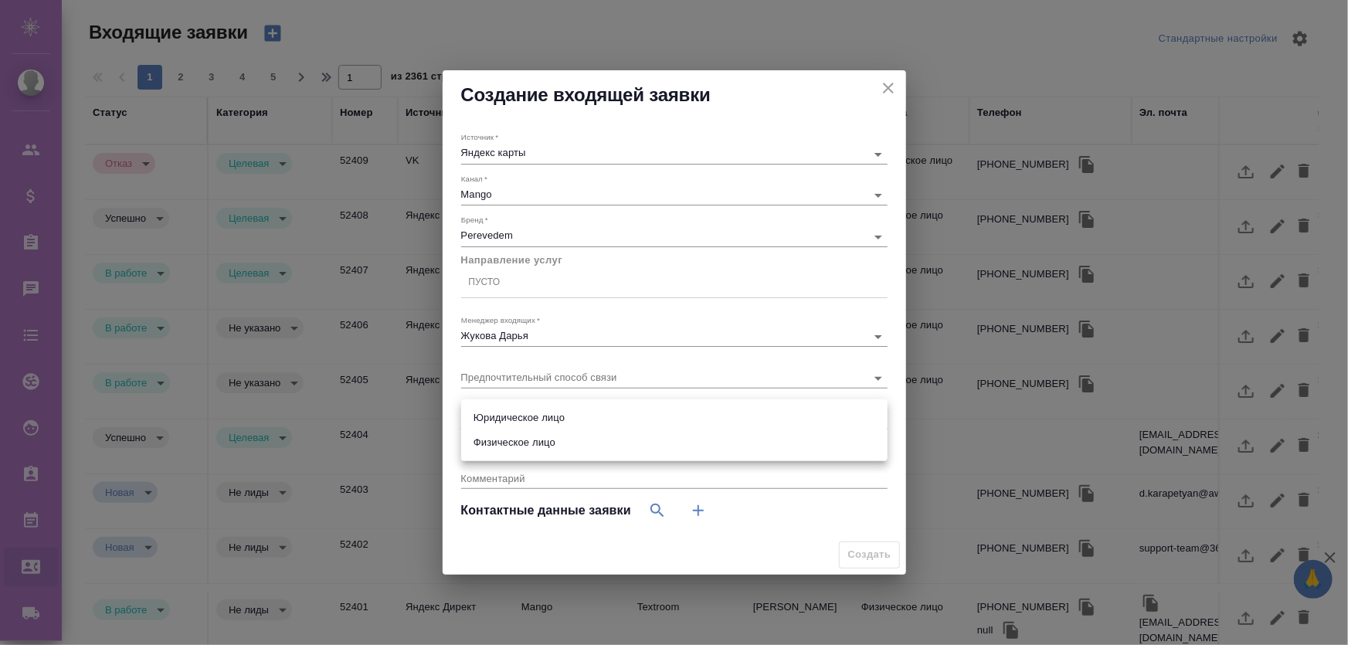
click at [555, 419] on body "🙏 .cls-1 fill:#fff; AWATERA Zhukova Daria Клиенты Спецификации Заказы 0 Чаты To…" at bounding box center [674, 384] width 1348 height 769
click at [536, 446] on li "Физическое лицо" at bounding box center [674, 442] width 426 height 25
type input "private"
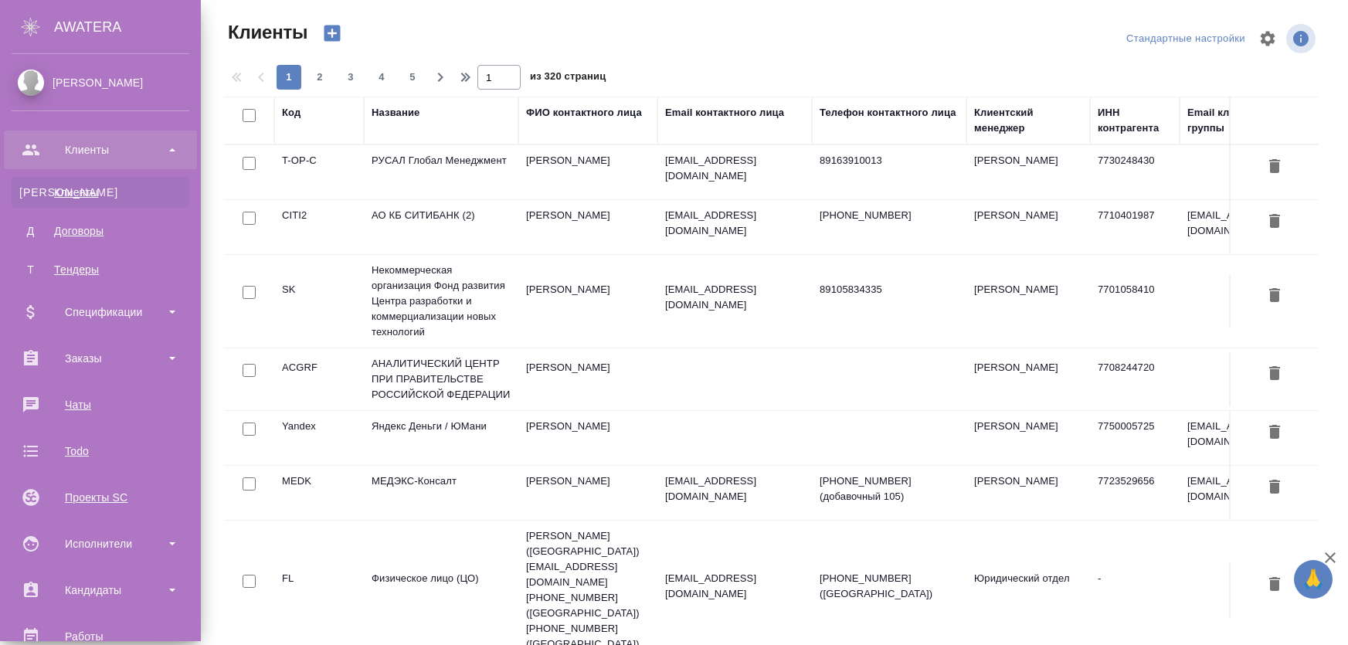
select select "RU"
click at [92, 360] on div "Заказы" at bounding box center [101, 358] width 178 height 23
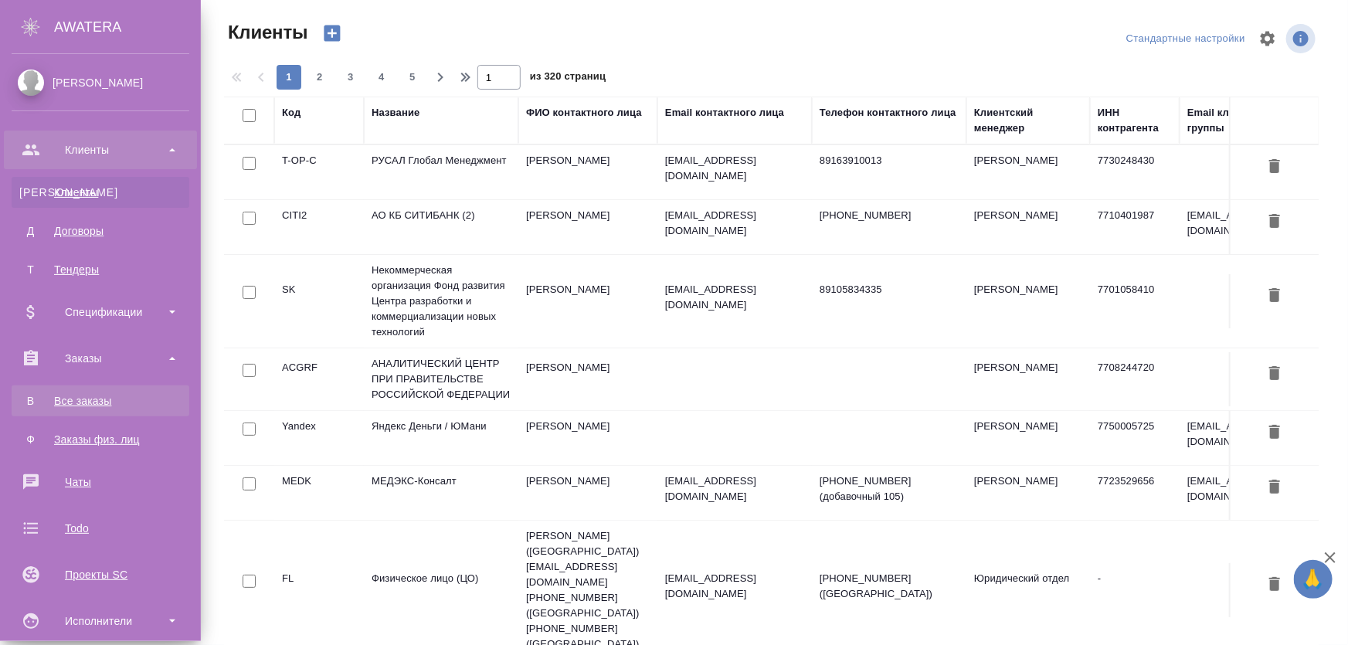
click at [82, 402] on div "Все заказы" at bounding box center [100, 400] width 162 height 15
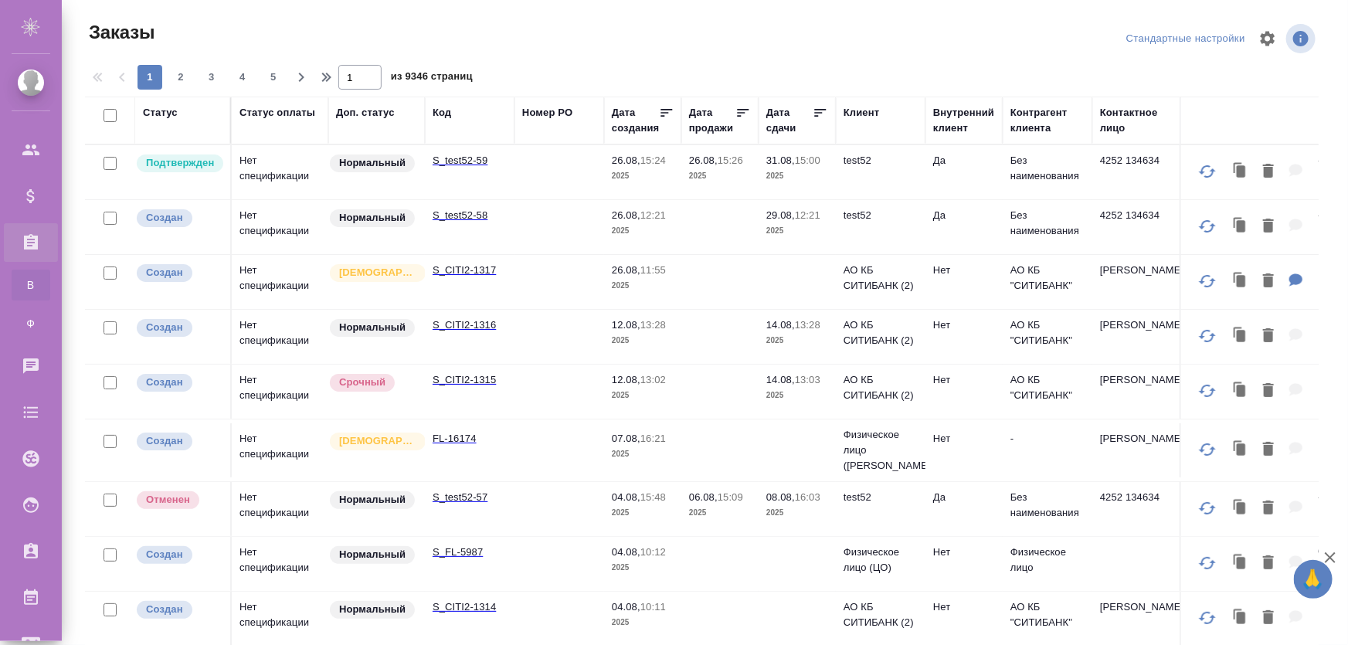
click at [279, 199] on td "Нет спецификации" at bounding box center [280, 172] width 97 height 54
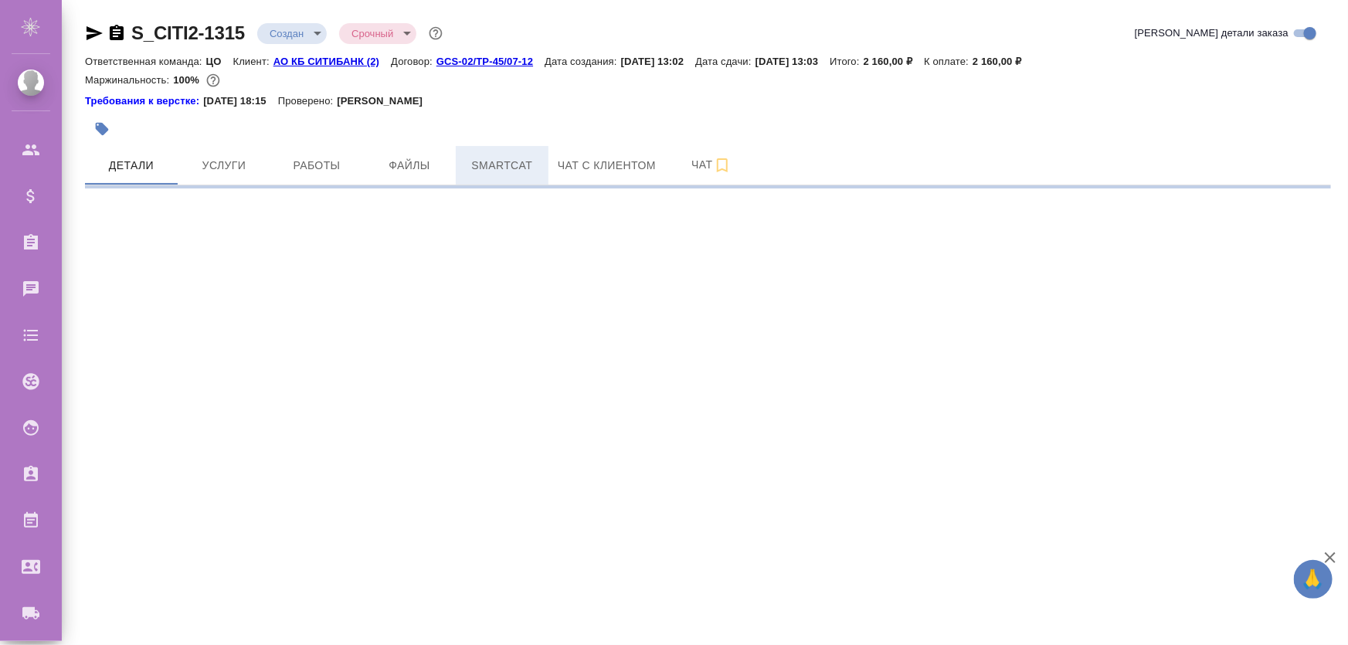
select select "RU"
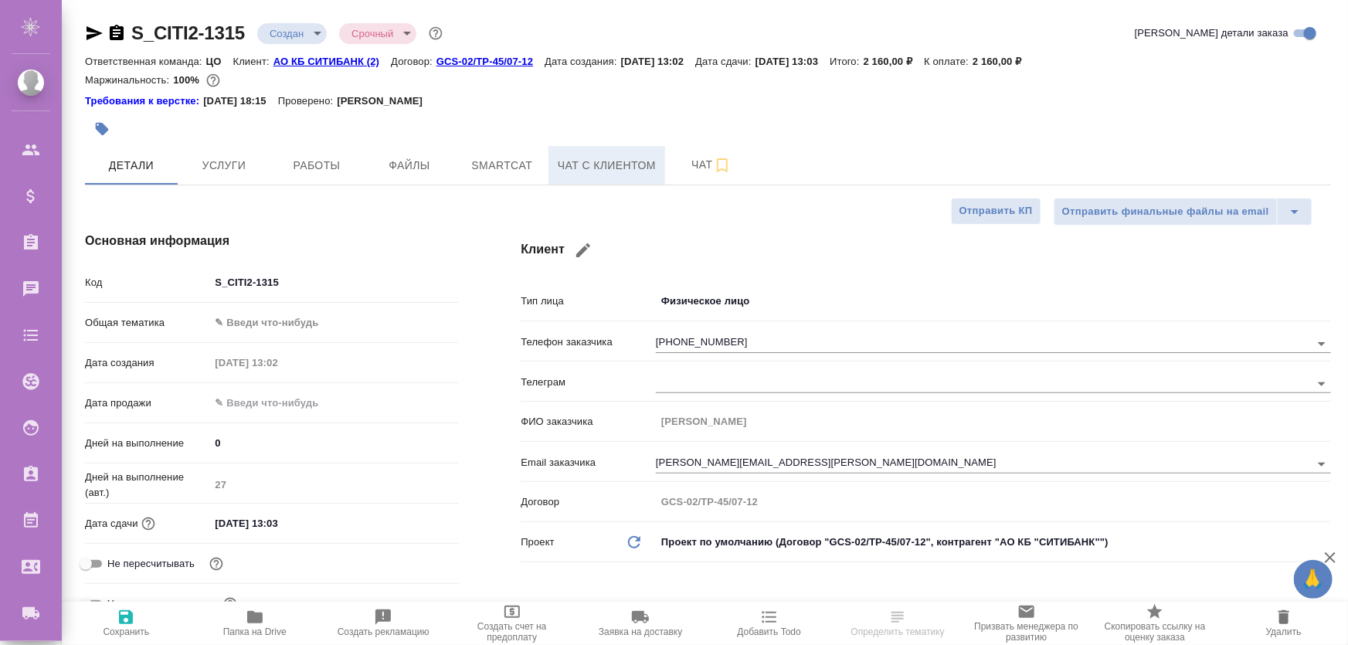
type textarea "x"
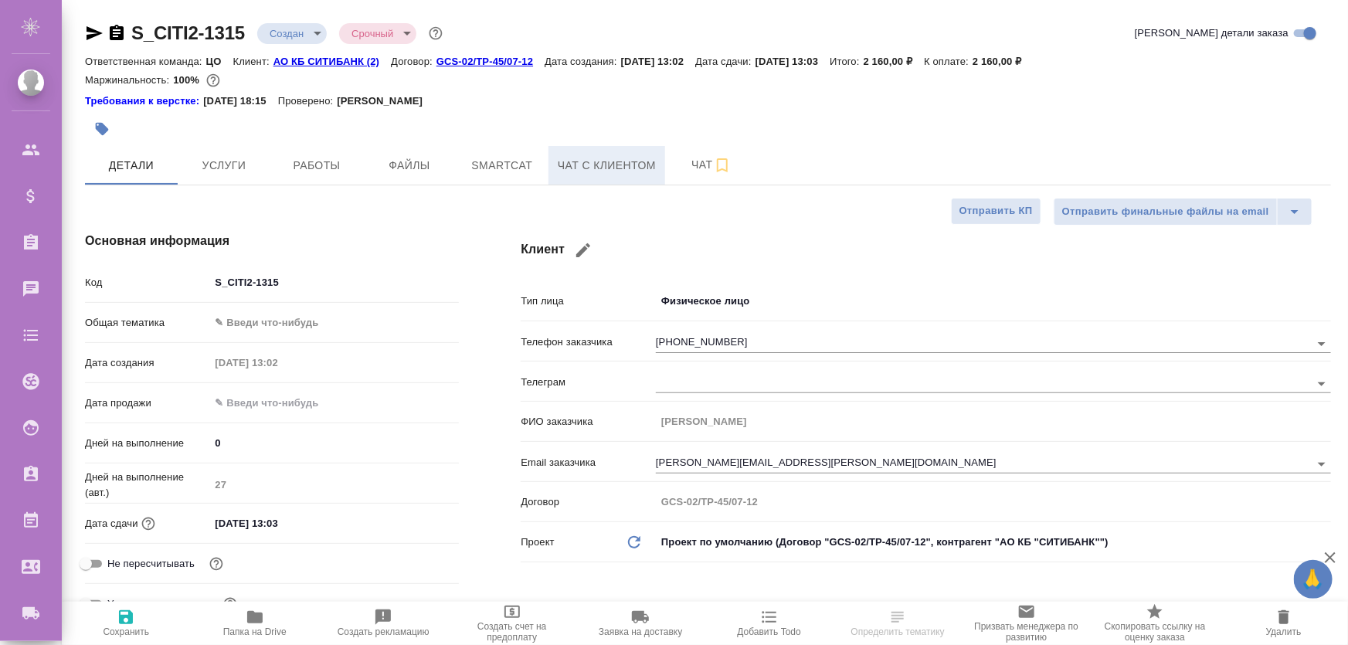
type textarea "x"
click at [380, 620] on icon "button" at bounding box center [382, 616] width 15 height 15
type textarea "x"
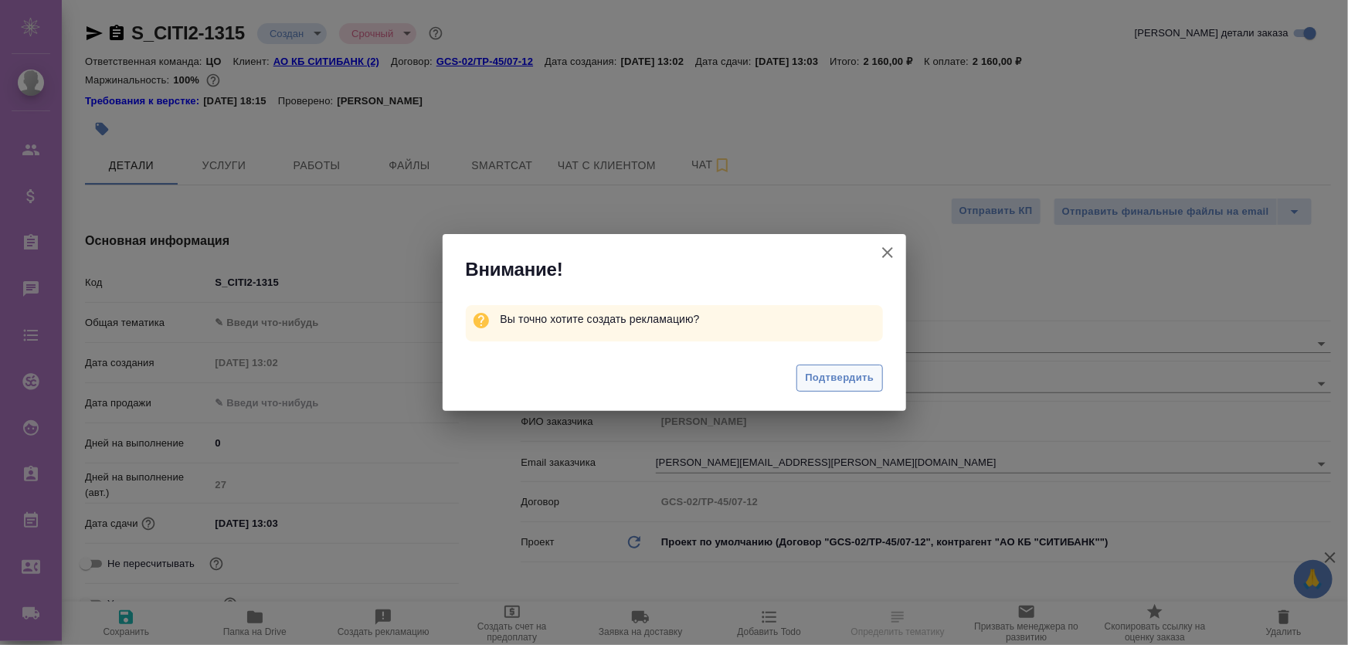
click at [841, 377] on span "Подтвердить" at bounding box center [839, 378] width 69 height 18
type textarea "x"
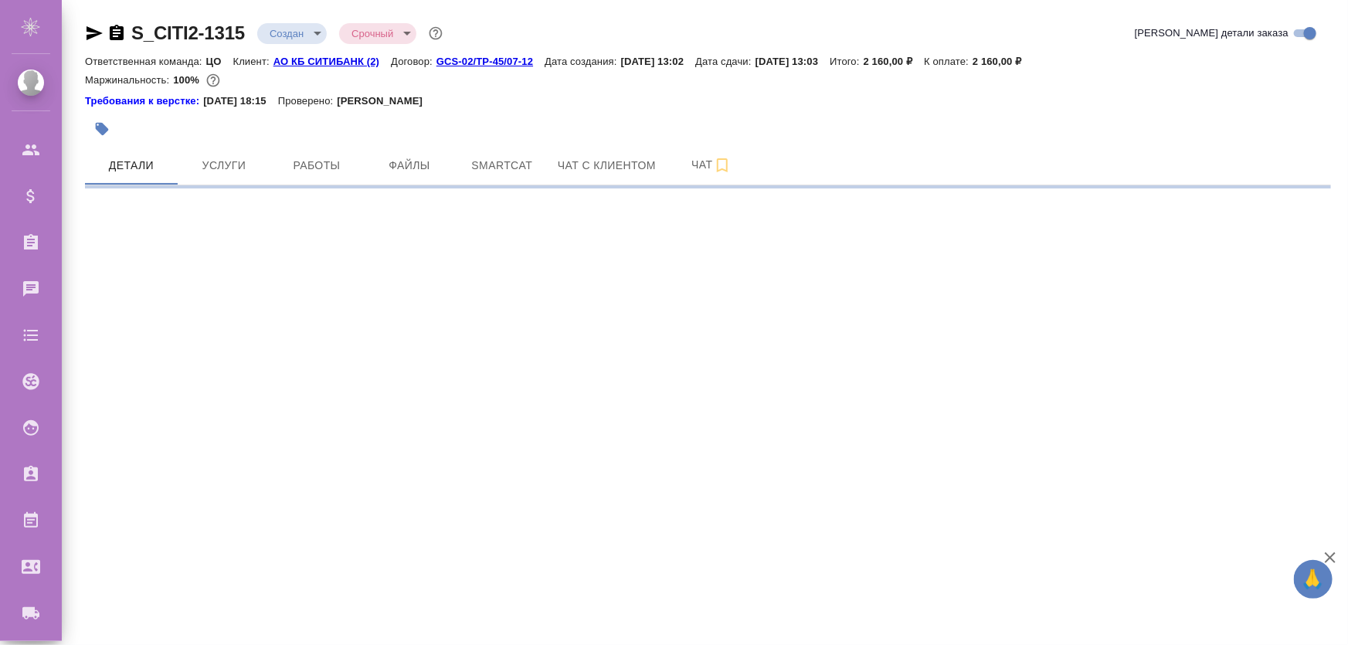
select select "RU"
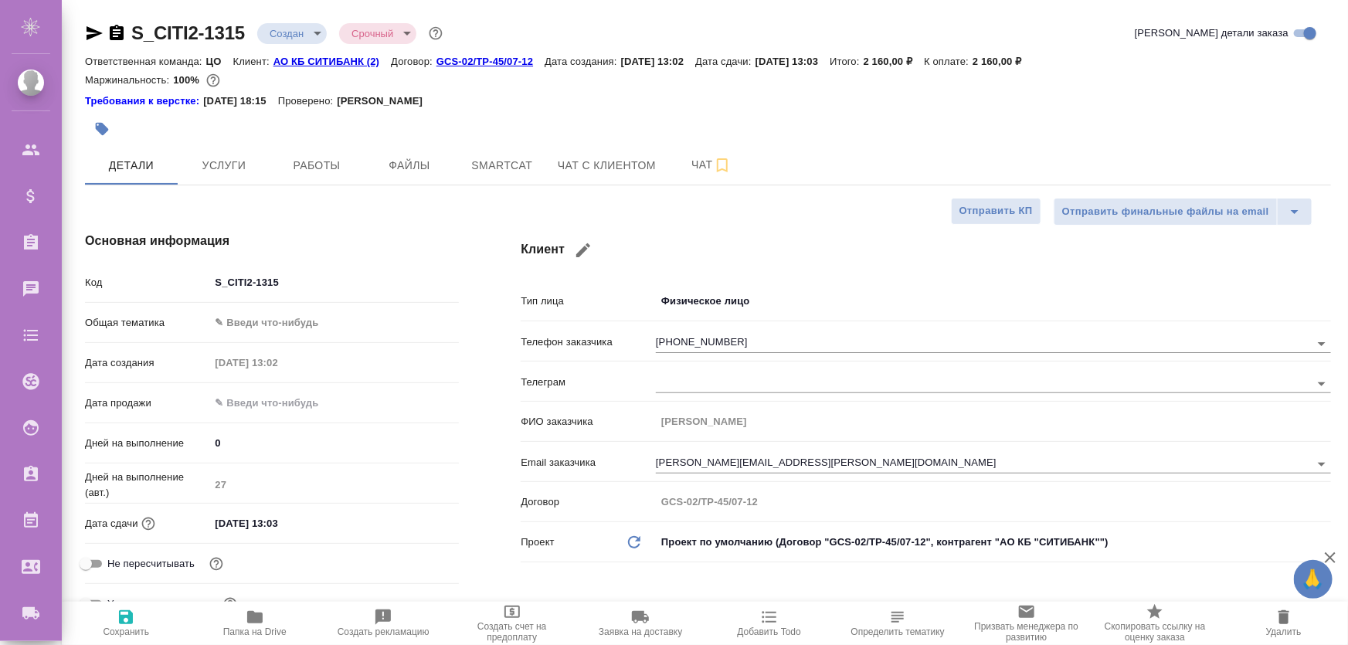
type textarea "x"
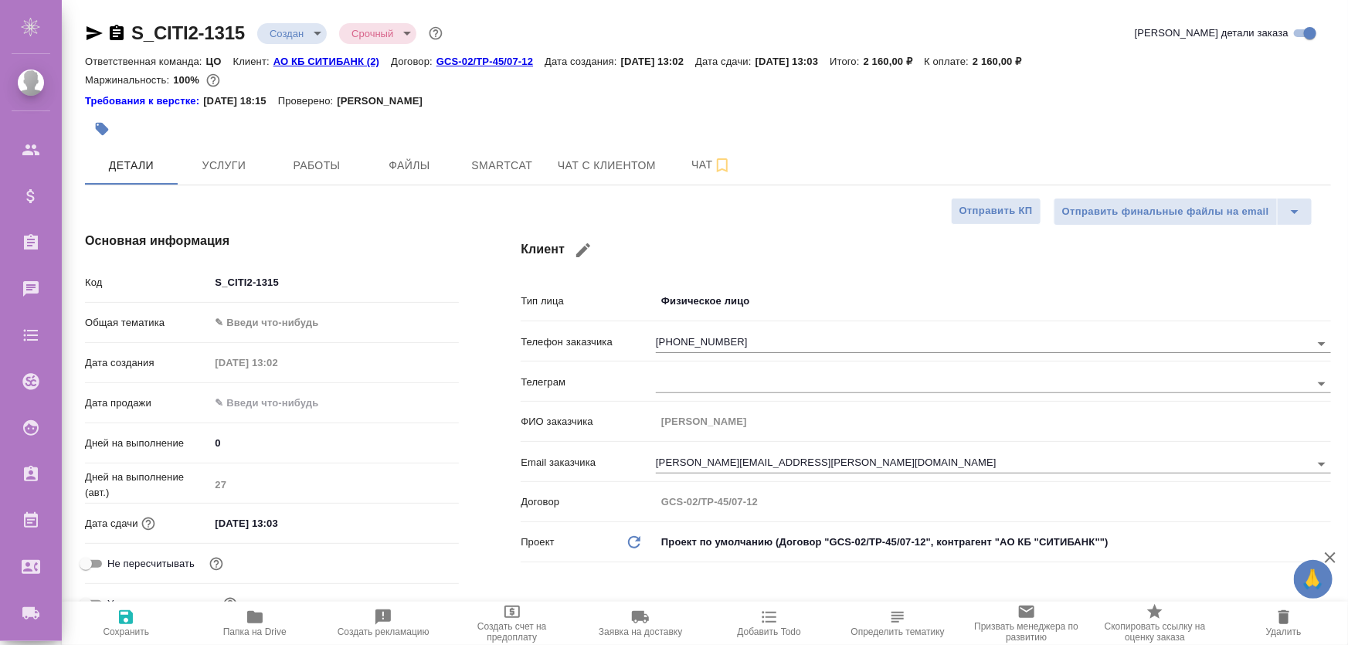
type textarea "x"
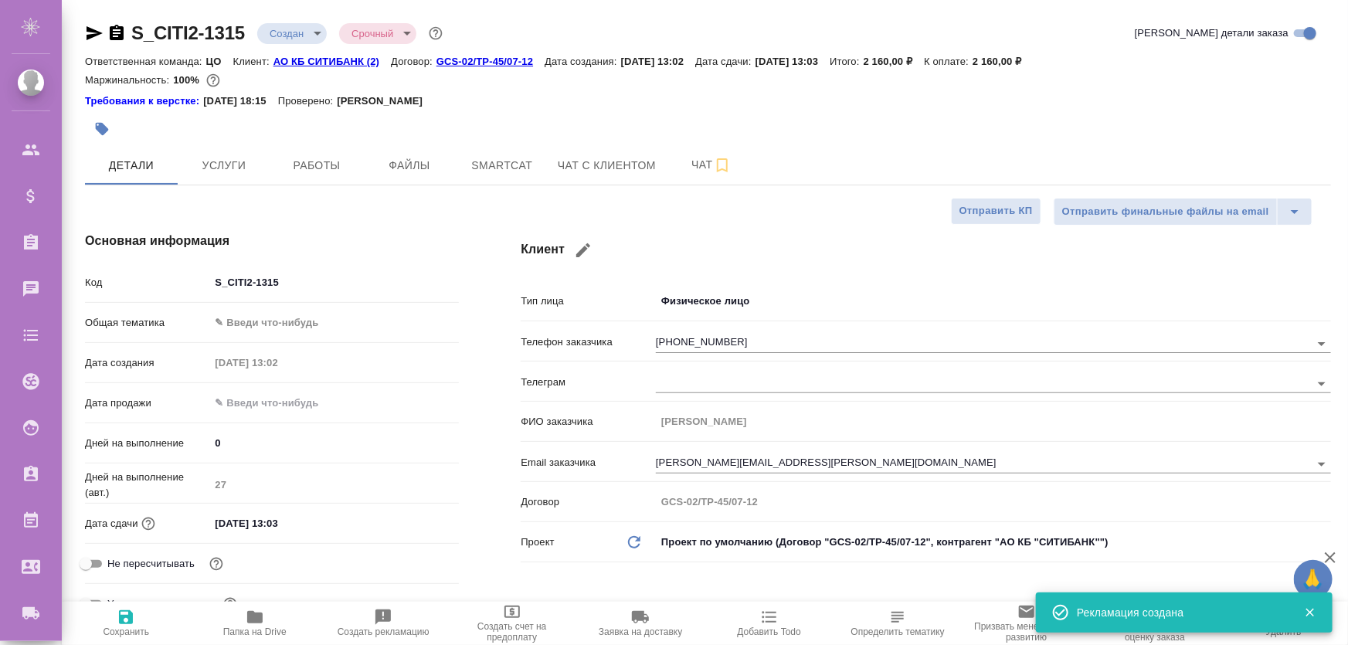
type textarea "x"
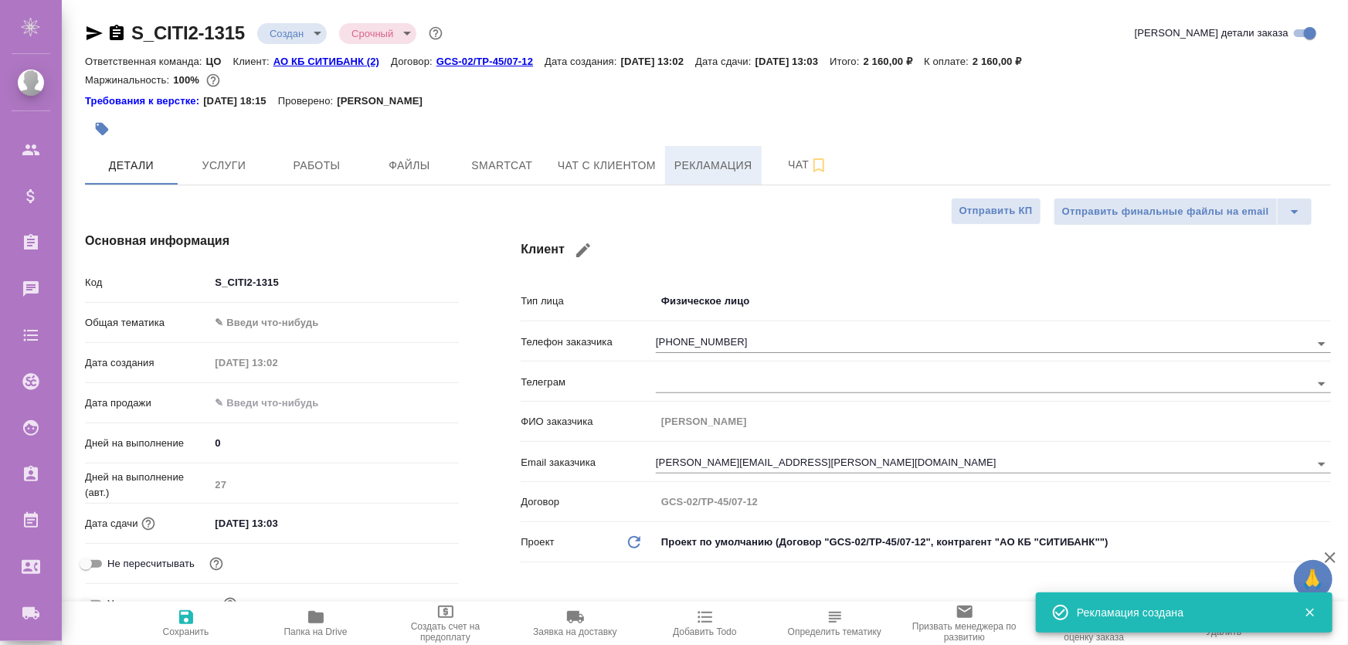
click at [719, 162] on span "Рекламация" at bounding box center [713, 165] width 78 height 19
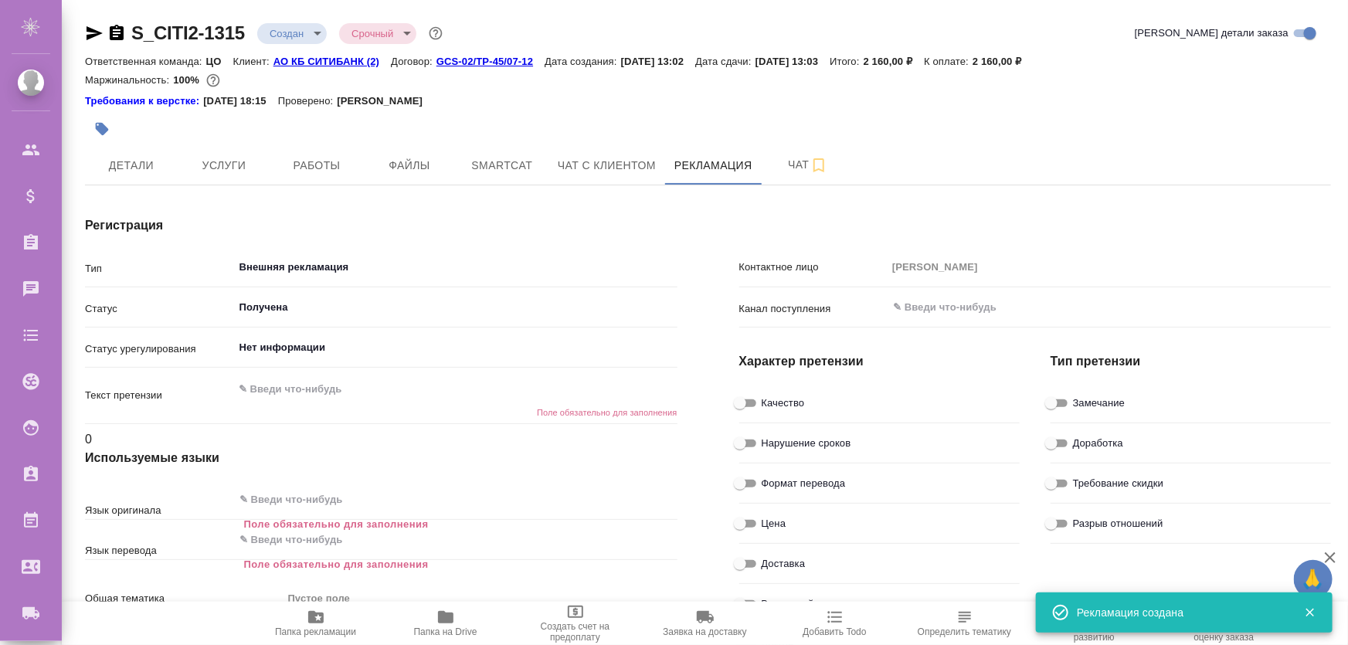
type textarea "x"
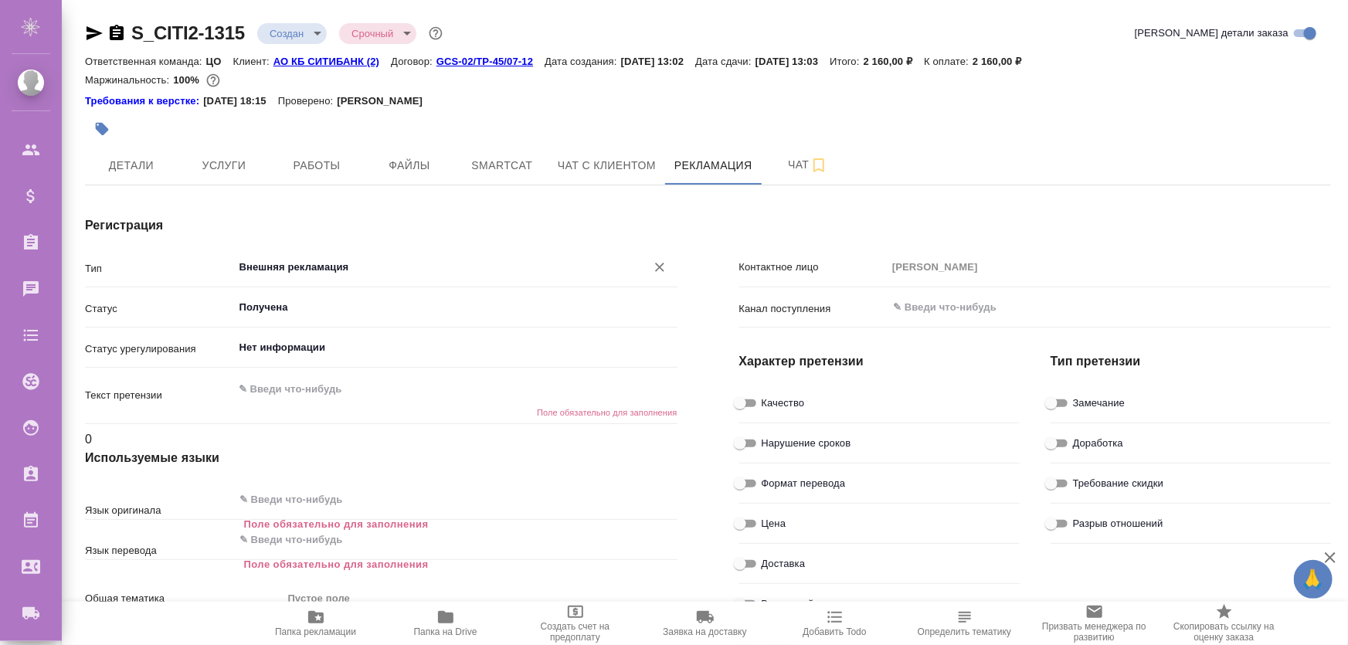
click at [363, 262] on input "Внешняя рекламация" at bounding box center [429, 267] width 383 height 19
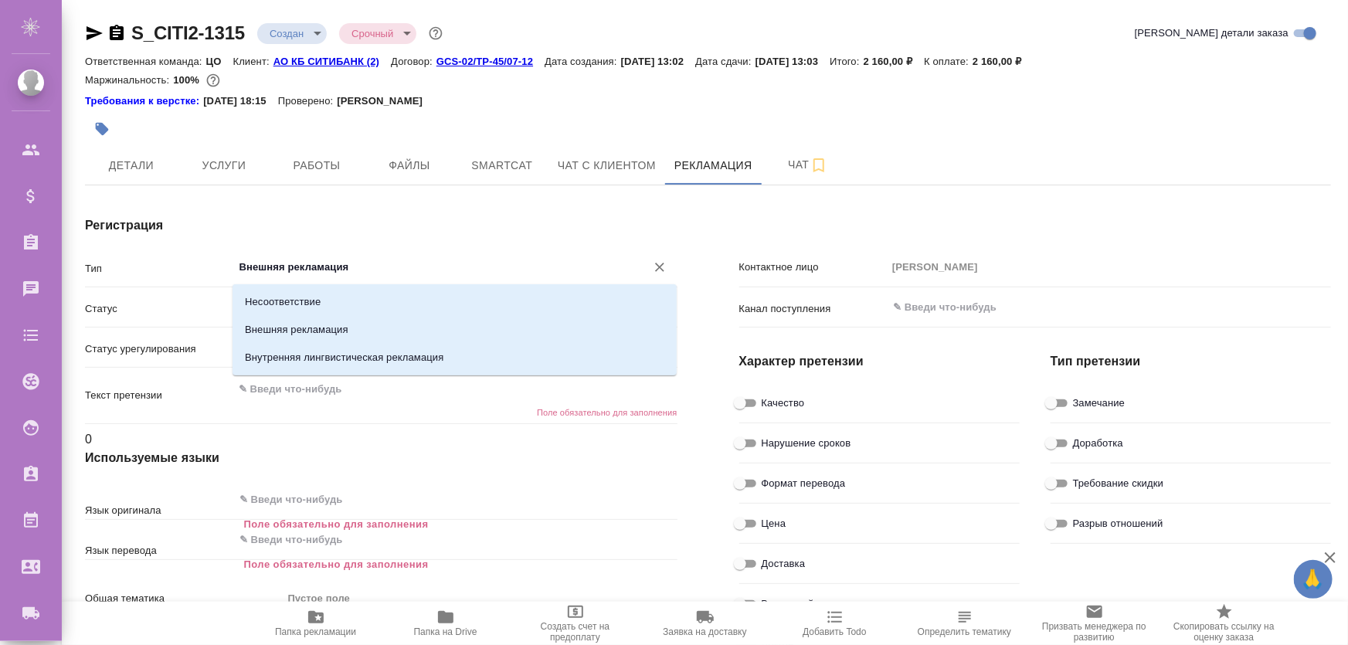
click at [363, 262] on input "Внешняя рекламация" at bounding box center [429, 267] width 383 height 19
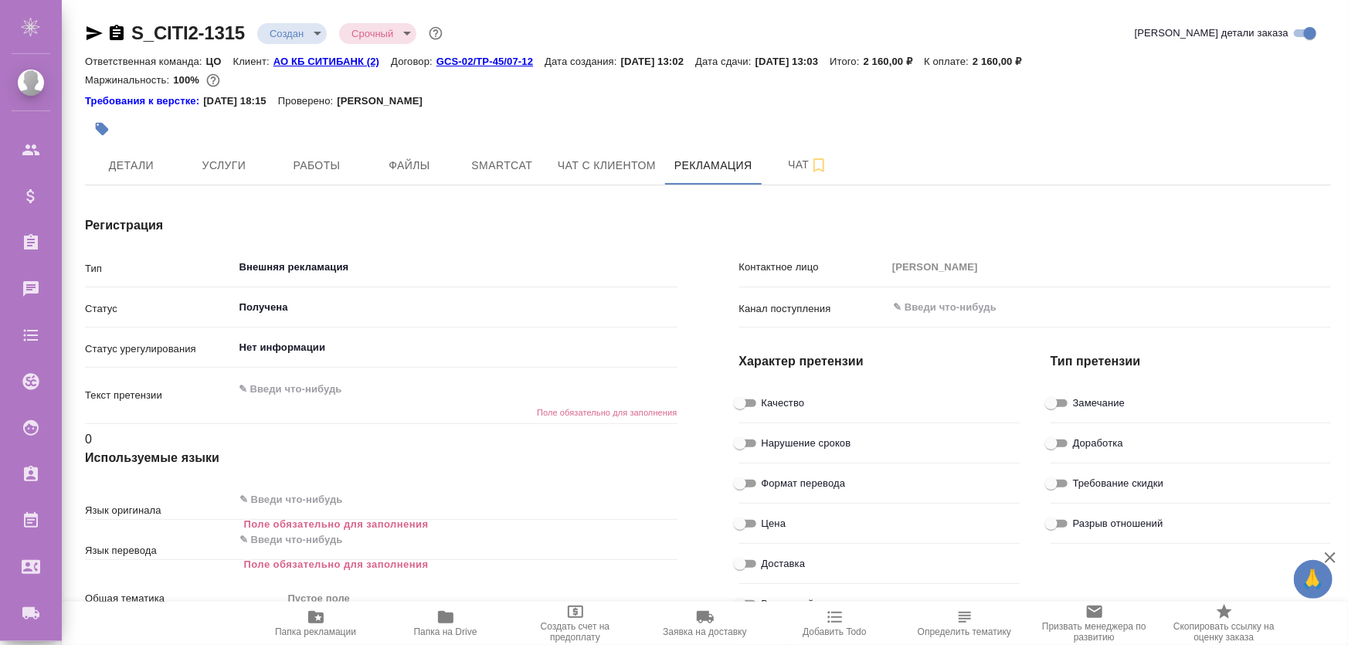
click at [365, 201] on div "Регистрация Тип Внешняя рекламация ​ Статус Получена ​ Статус урегулирования Не…" at bounding box center [381, 549] width 654 height 729
click at [351, 287] on hr at bounding box center [381, 287] width 592 height 1
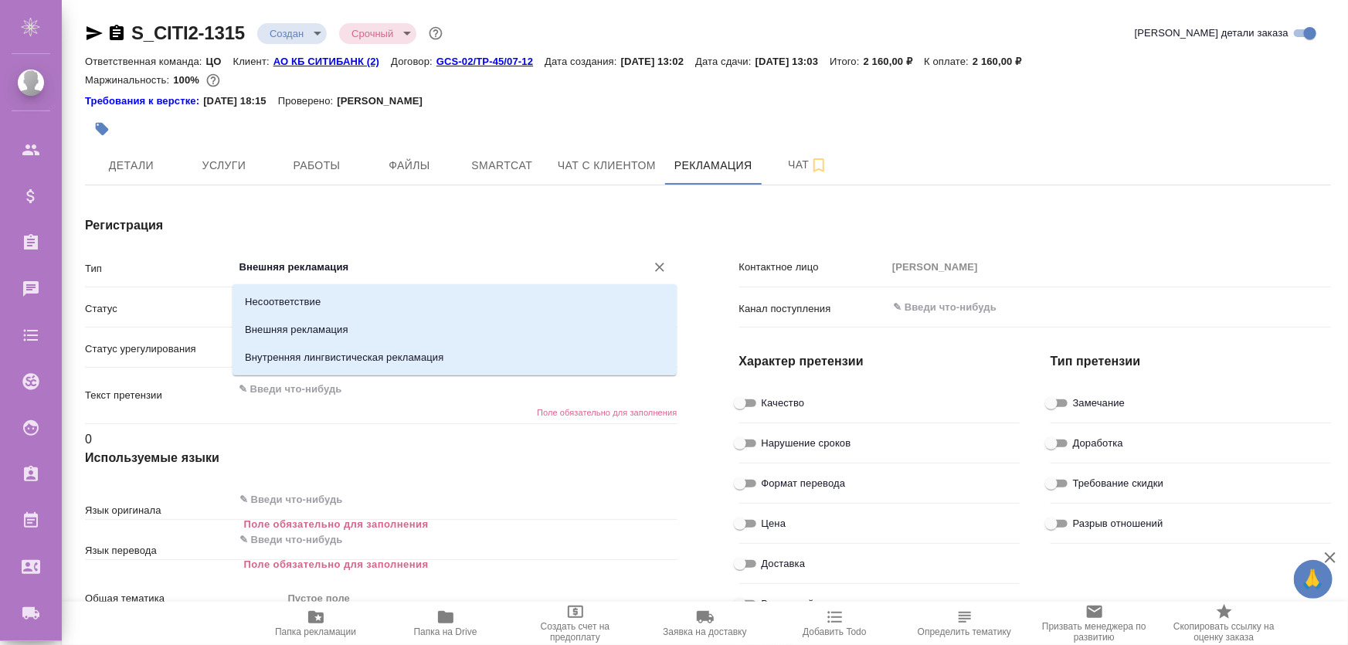
click at [353, 266] on input "Внешняя рекламация" at bounding box center [429, 267] width 383 height 19
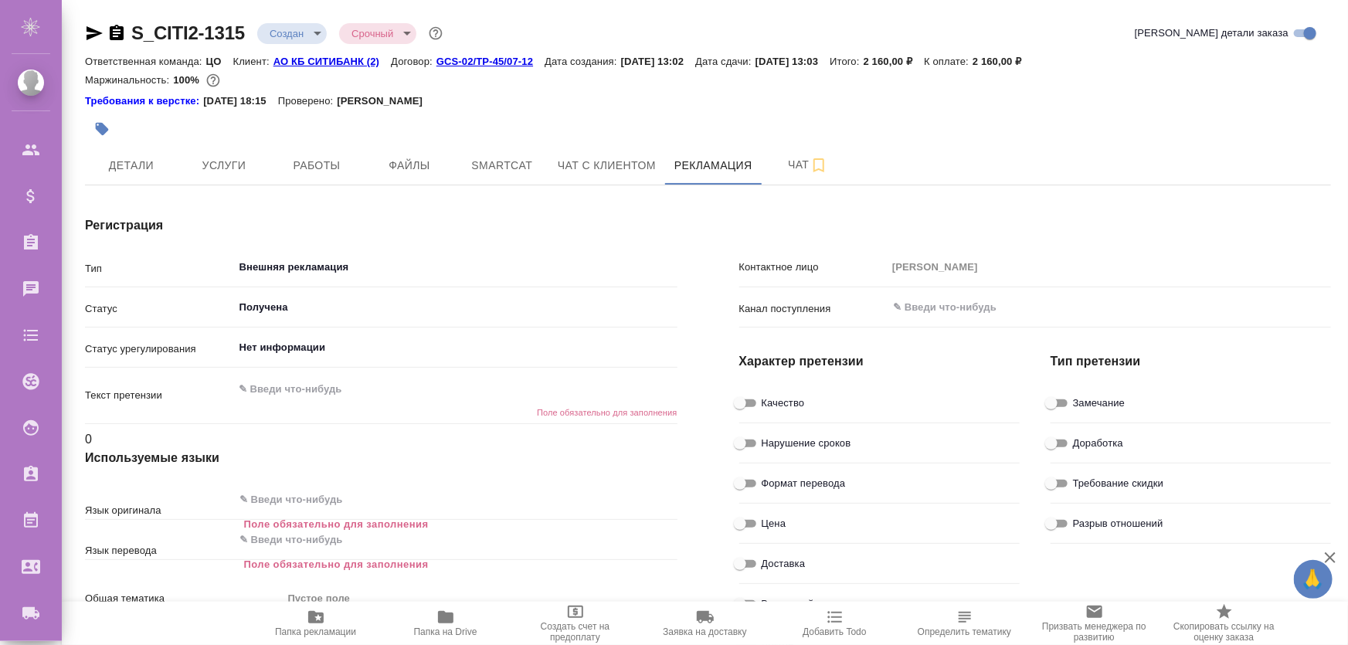
click at [417, 188] on div "Регистрация Тип Внешняя рекламация ​ Статус Получена ​ Статус урегулирования Не…" at bounding box center [381, 549] width 654 height 729
click at [310, 260] on input "Внешняя рекламация" at bounding box center [429, 267] width 383 height 19
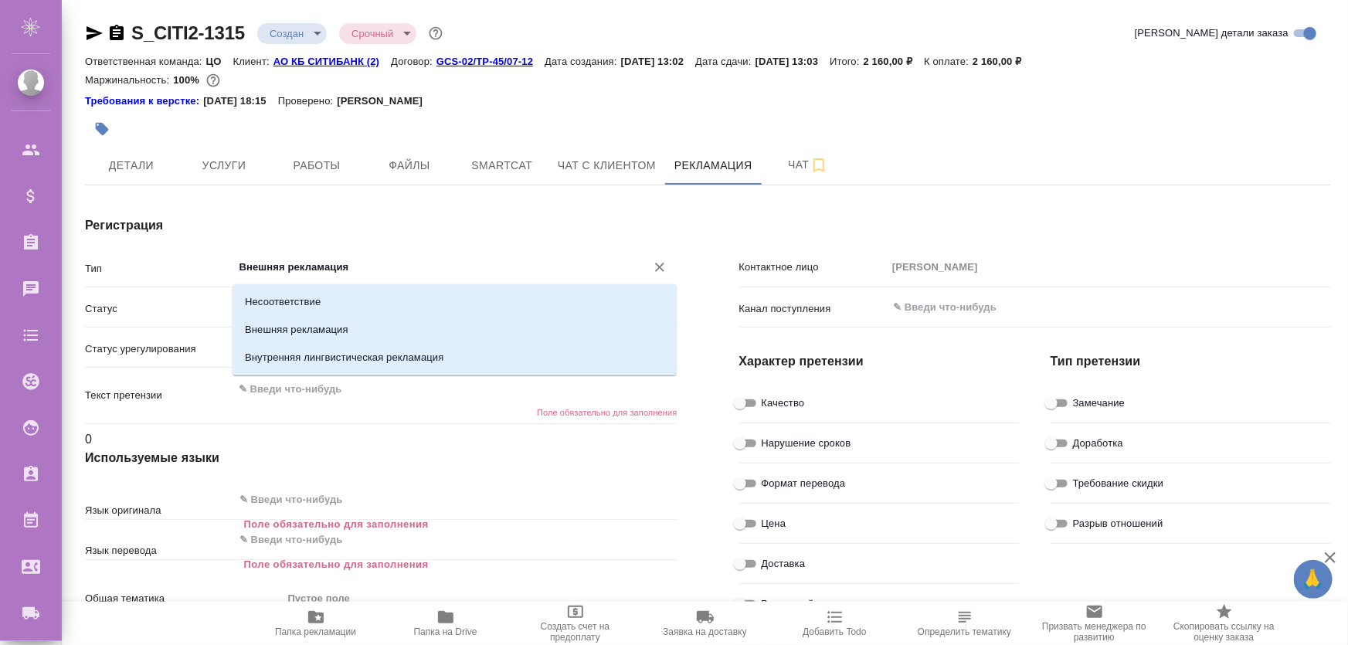
click at [334, 263] on input "Внешняя рекламация" at bounding box center [429, 267] width 383 height 19
click at [363, 263] on input "Внешняя рекламация" at bounding box center [429, 267] width 383 height 19
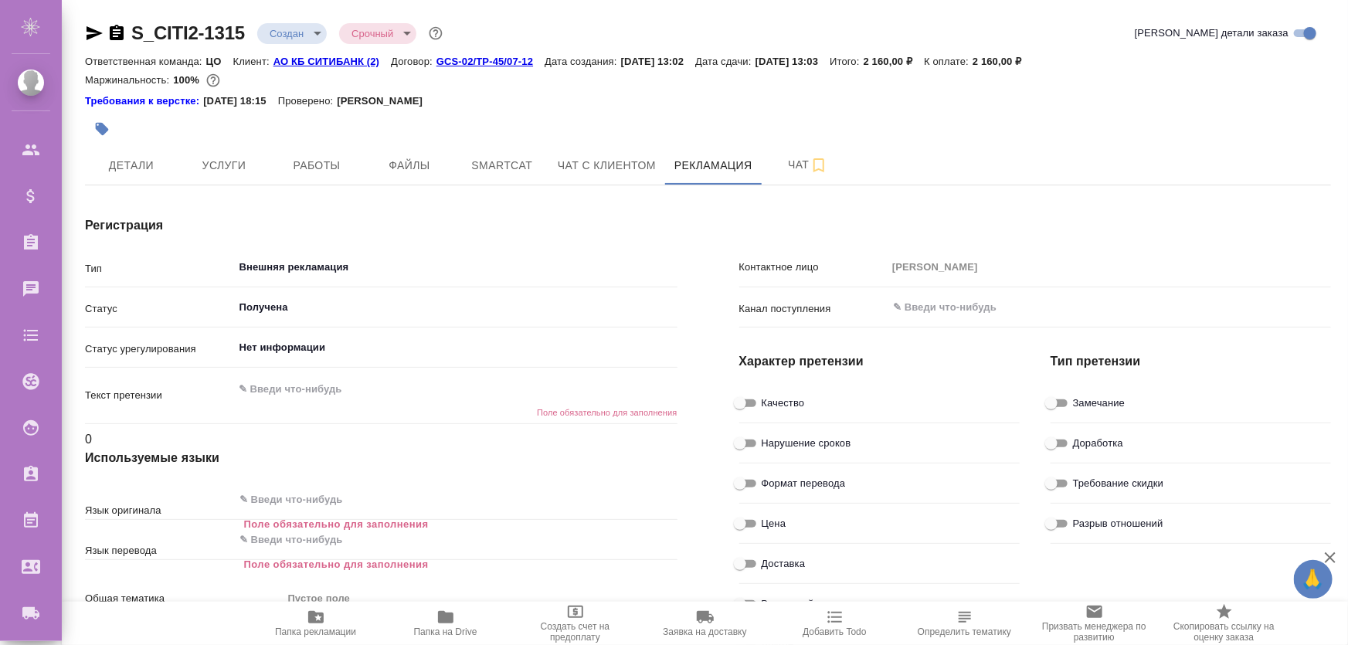
click at [421, 217] on h4 "Регистрация" at bounding box center [381, 225] width 592 height 19
click at [321, 267] on input "Внешняя рекламация" at bounding box center [429, 267] width 383 height 19
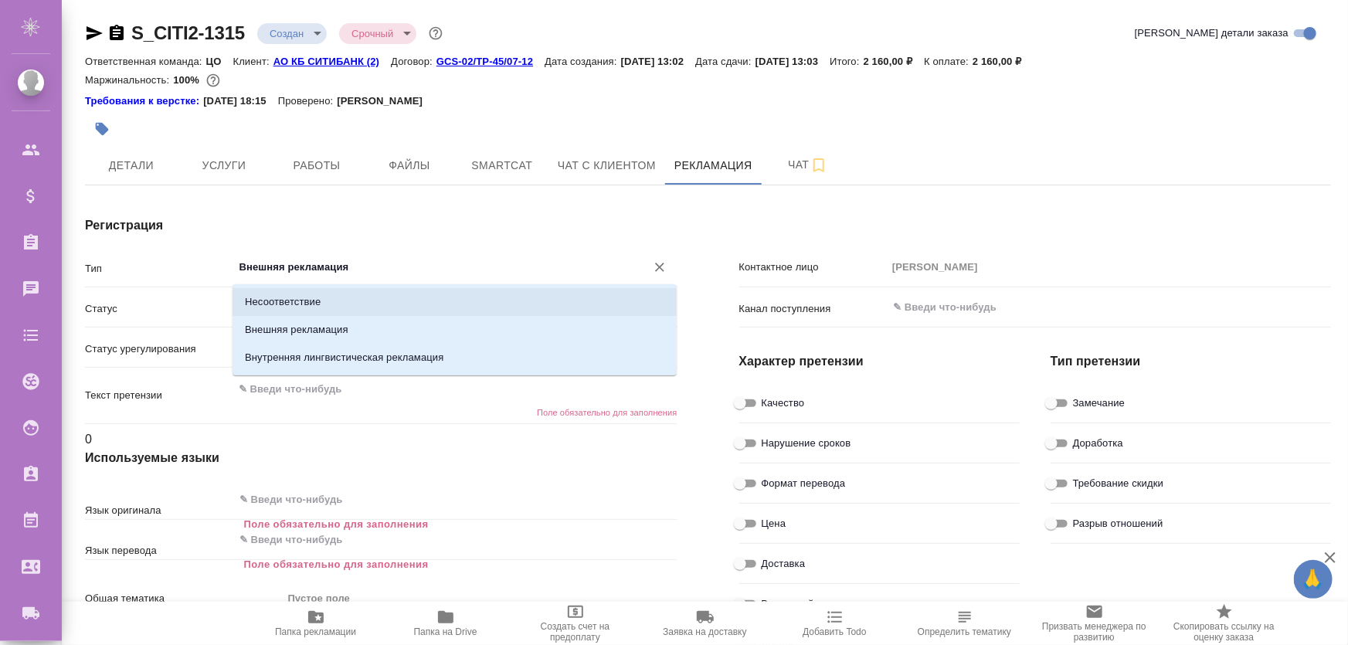
click at [326, 298] on li "Несоответствие" at bounding box center [455, 302] width 444 height 28
type input "Несоответствие"
type textarea "x"
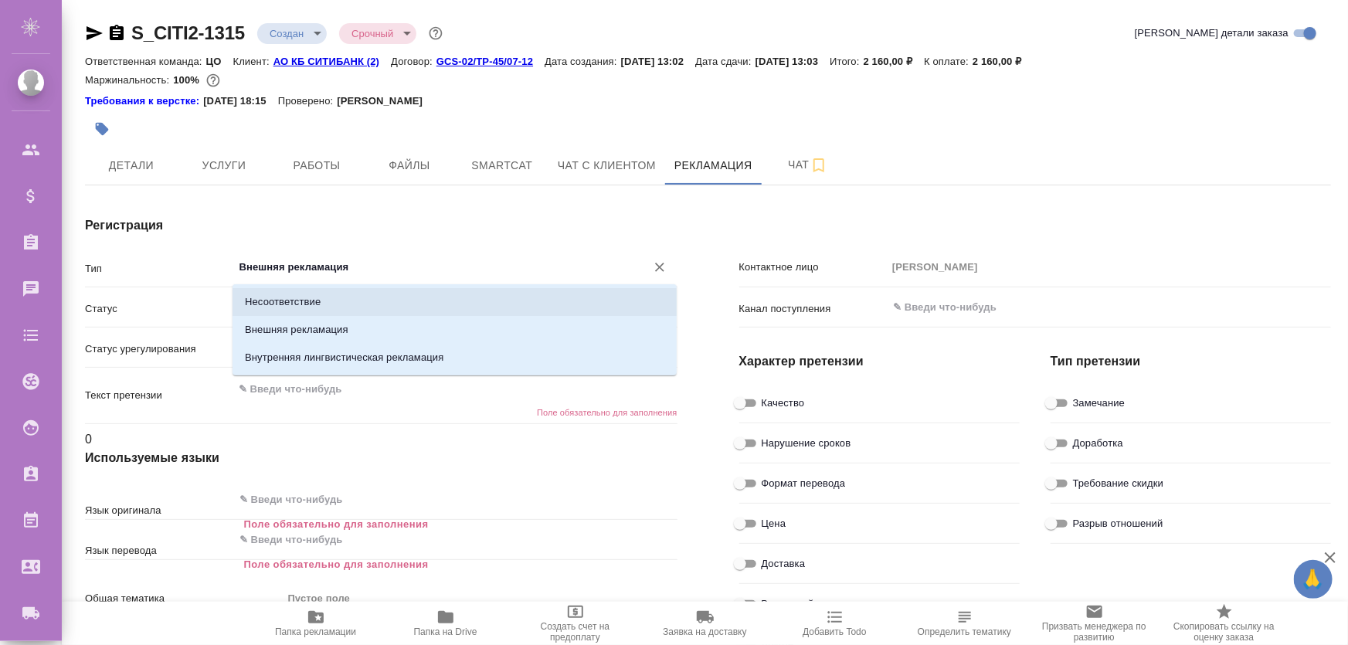
type textarea "x"
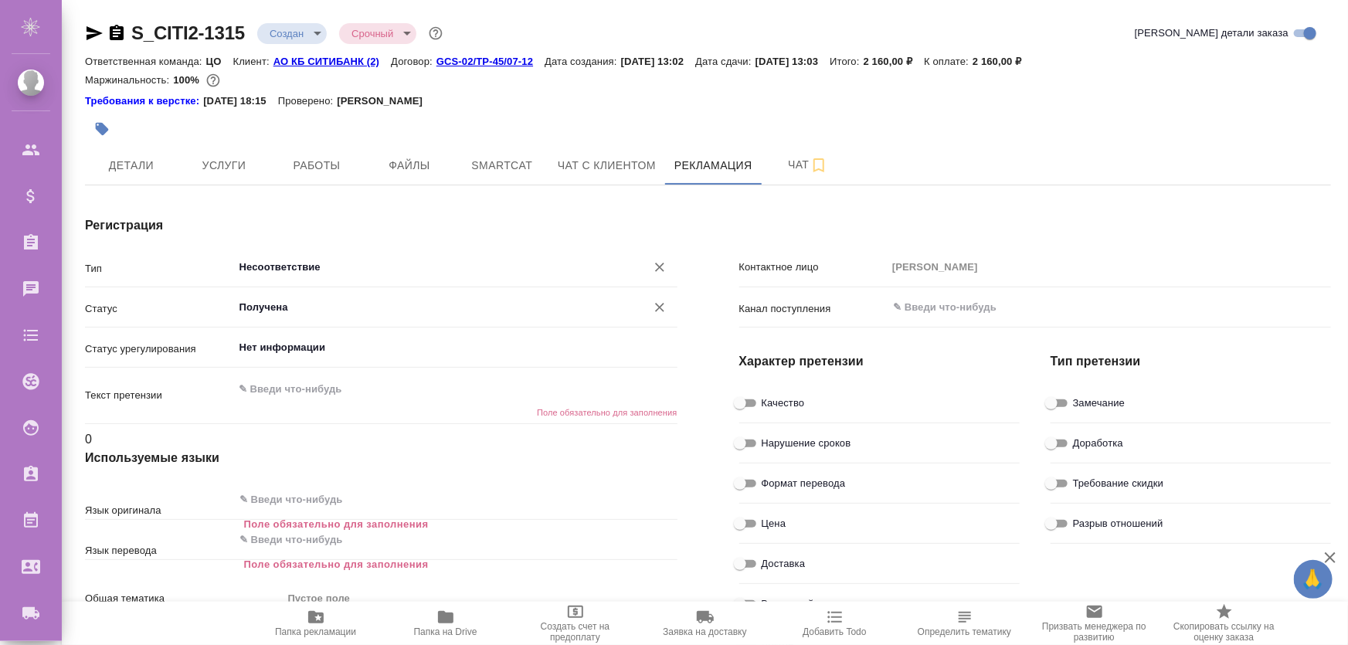
click at [327, 277] on input "Получена" at bounding box center [429, 267] width 383 height 19
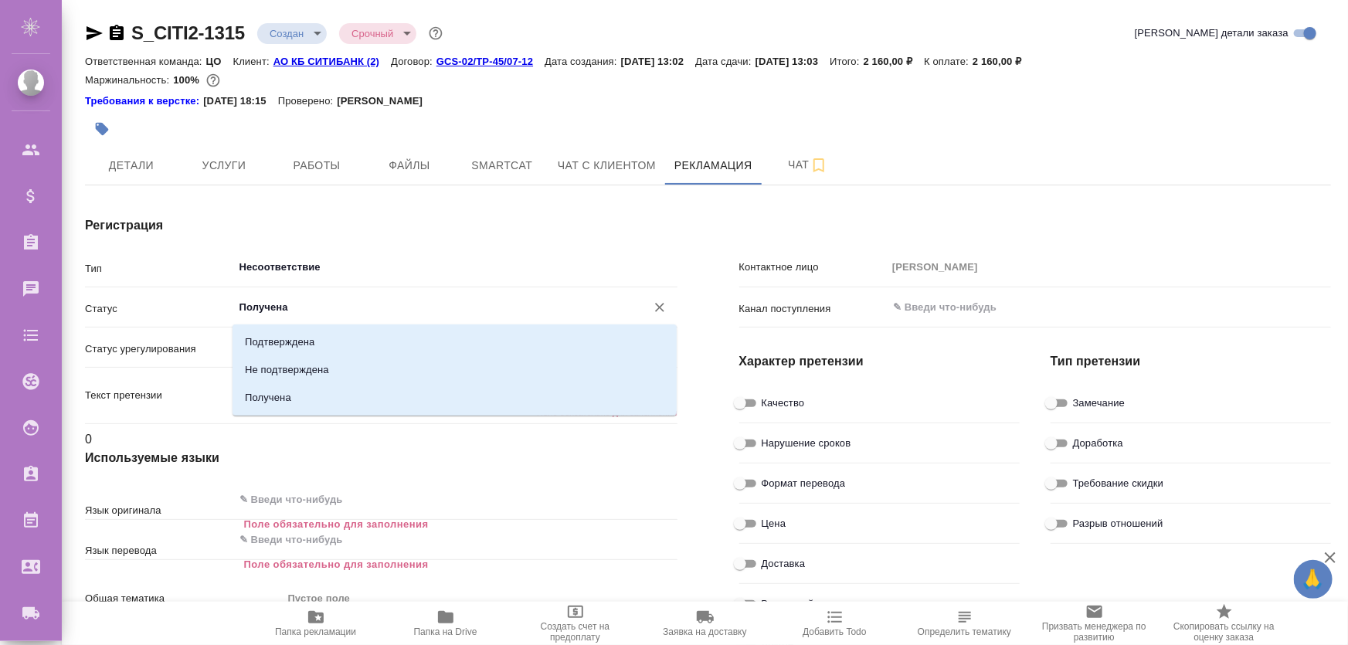
click at [327, 311] on input "Получена" at bounding box center [429, 307] width 383 height 19
click at [373, 256] on div "Несоответствие ​" at bounding box center [455, 267] width 444 height 28
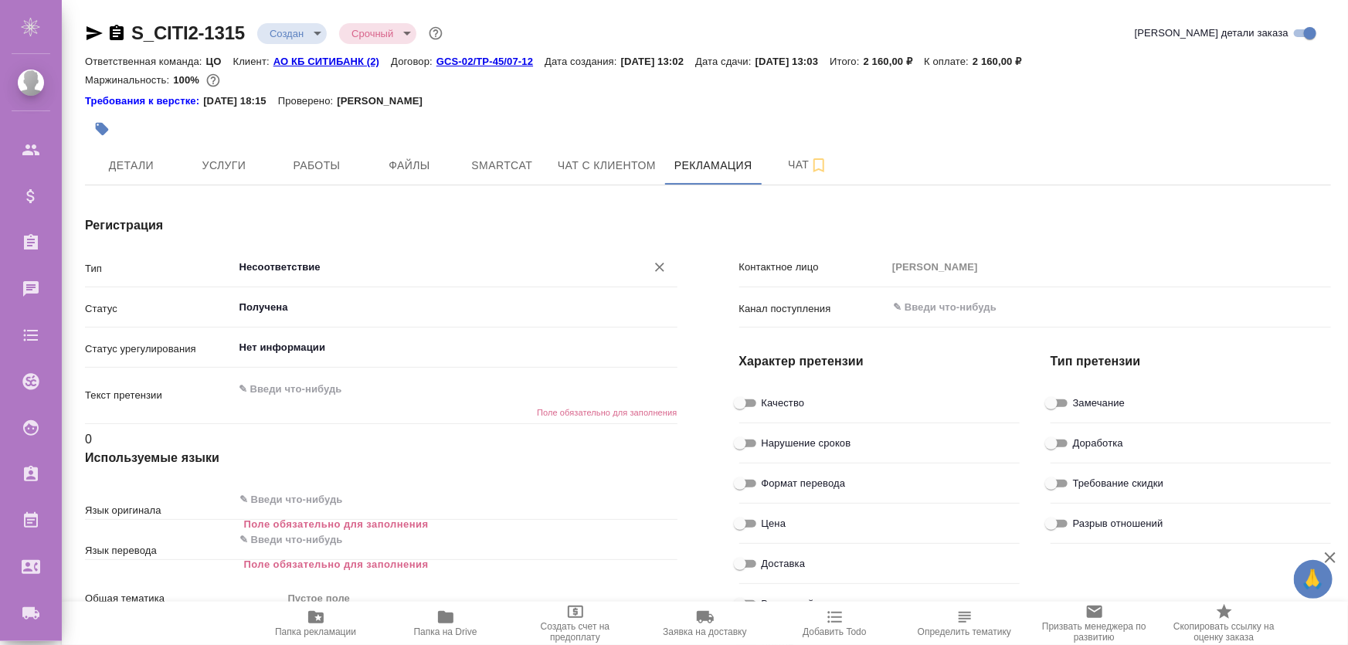
click at [369, 273] on input "Несоответствие" at bounding box center [429, 267] width 383 height 19
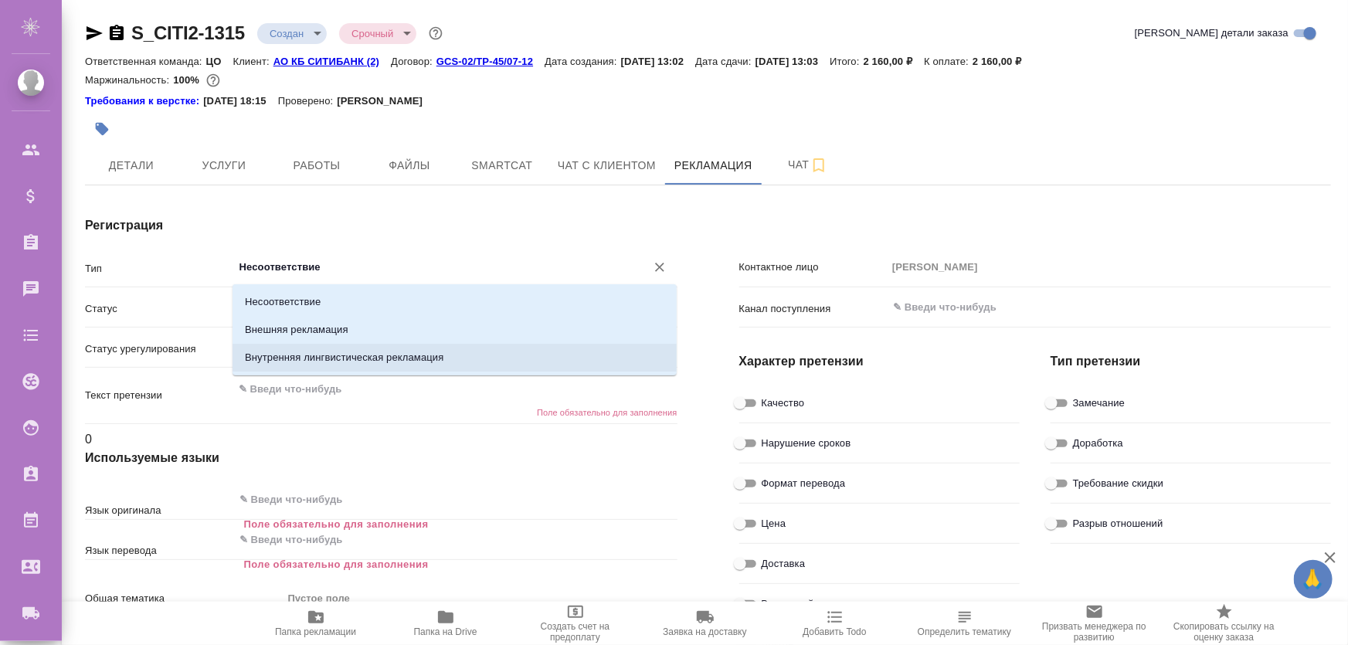
click at [340, 354] on p "Внутренняя лингвистическая рекламация" at bounding box center [344, 357] width 199 height 15
type input "Внутренняя лингвистическая рекламация"
type textarea "x"
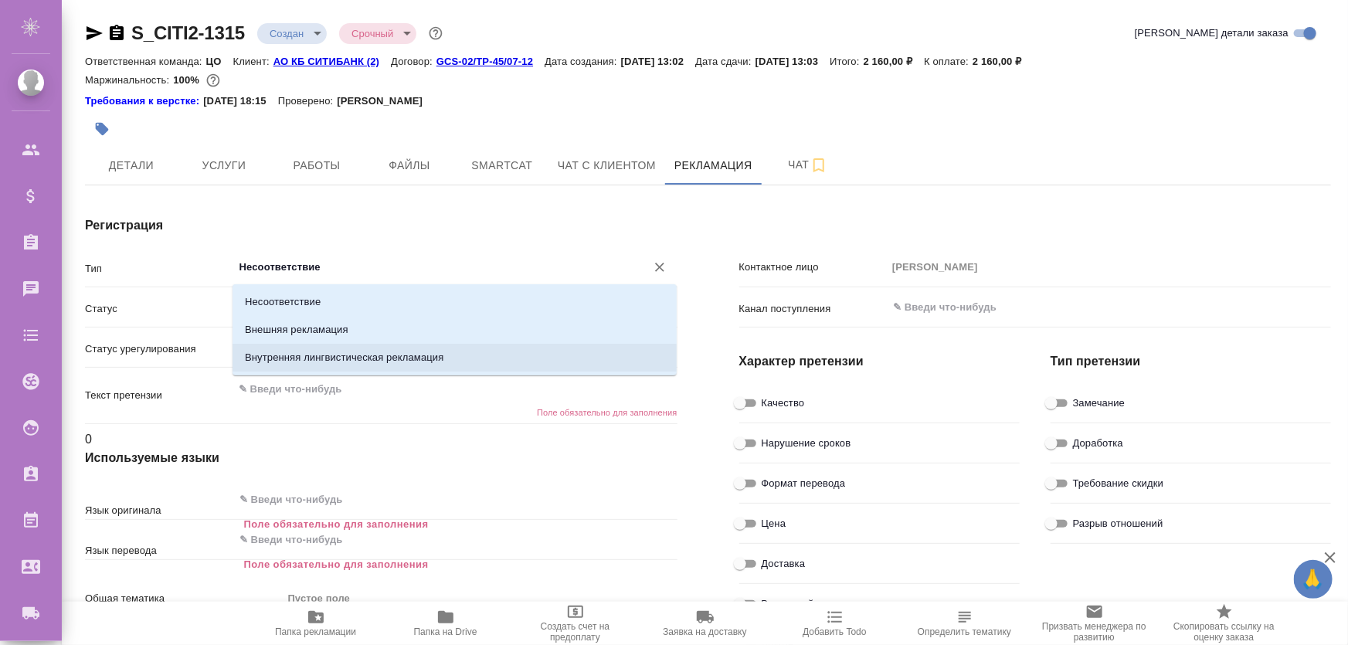
type textarea "x"
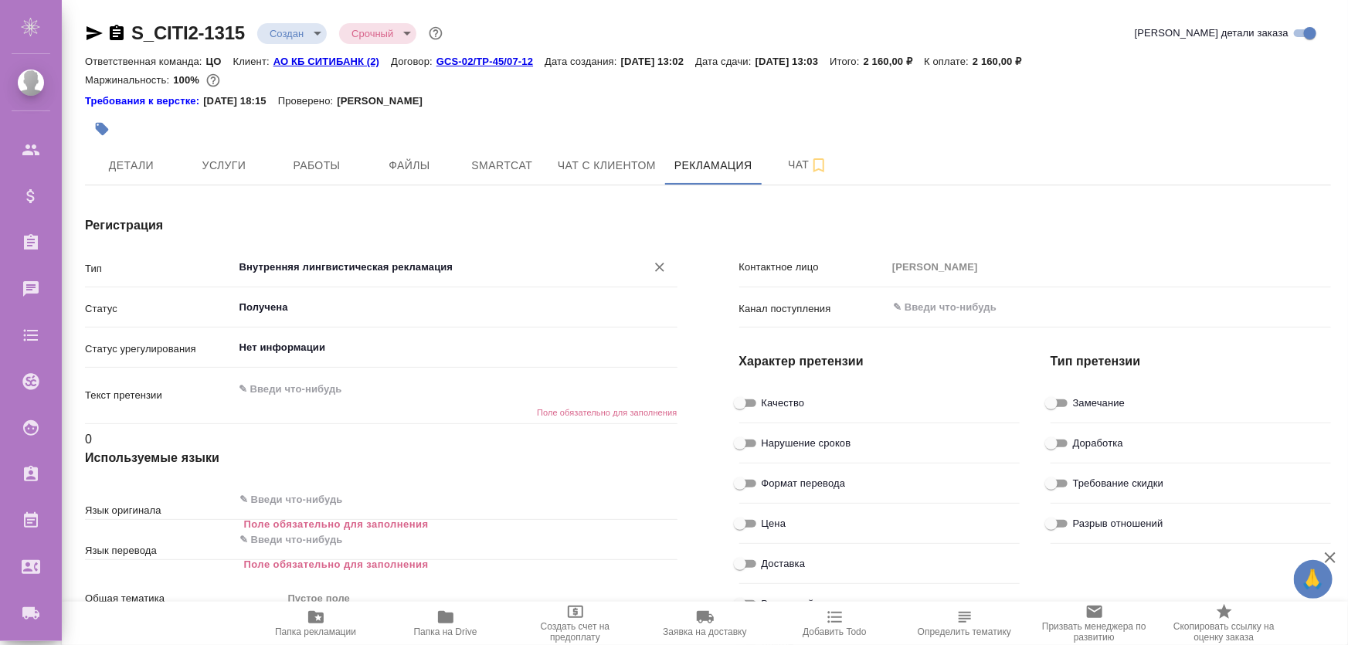
click at [347, 277] on div "Внутренняя лингвистическая рекламация ​" at bounding box center [455, 267] width 444 height 28
click at [362, 264] on input "Внутренняя лингвистическая рекламация" at bounding box center [429, 267] width 383 height 19
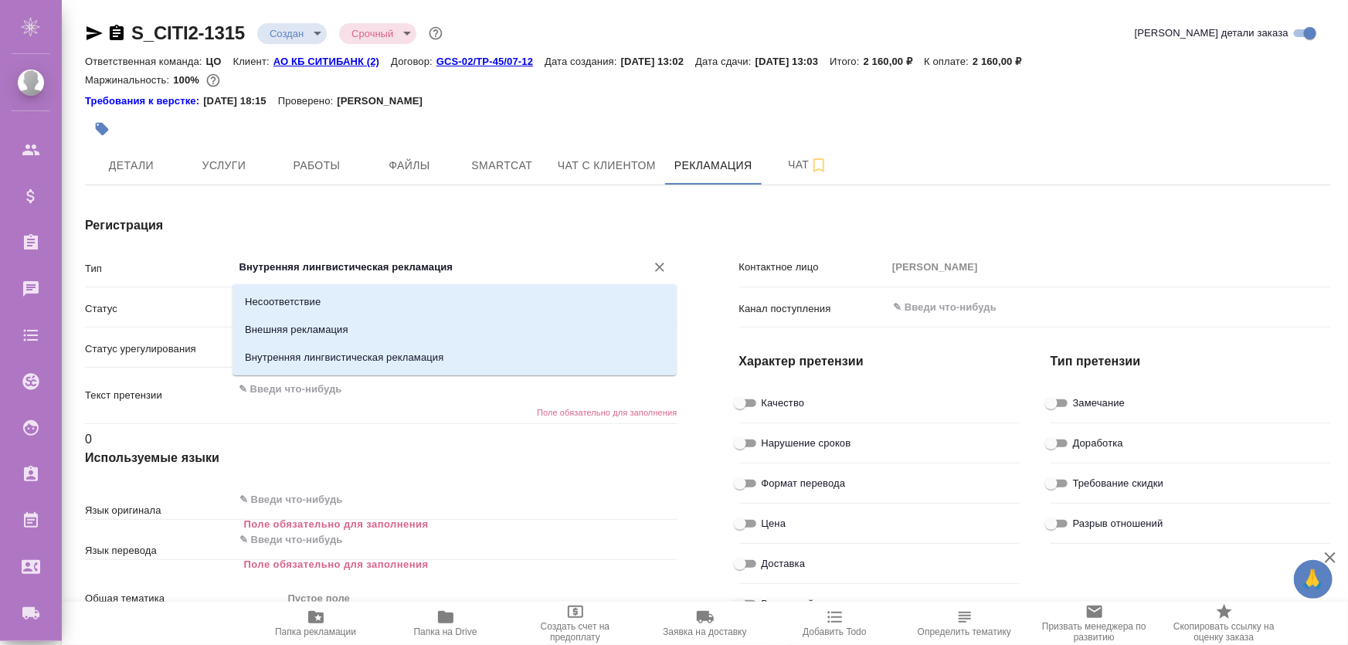
click at [453, 213] on div "Регистрация Тип Внутренняя лингвистическая рекламация ​ Статус Получена ​ Стату…" at bounding box center [381, 549] width 654 height 729
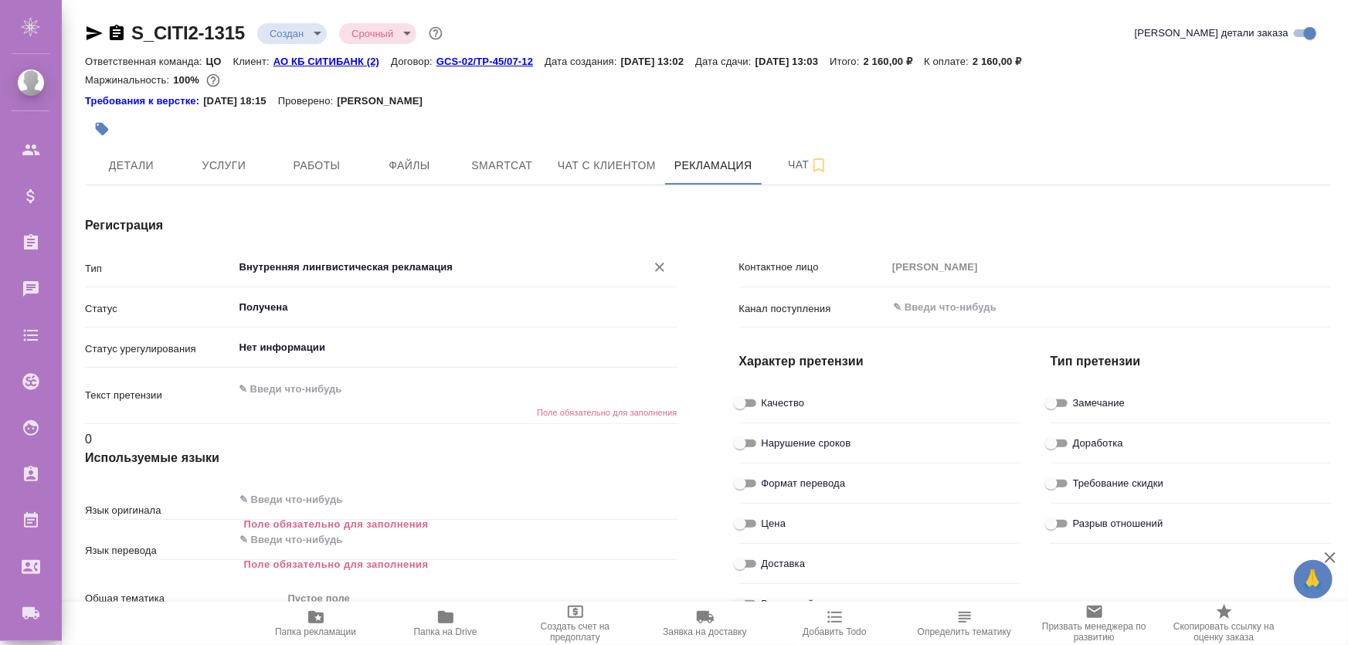
click at [316, 269] on input "Внутренняя лингвистическая рекламация" at bounding box center [429, 267] width 383 height 19
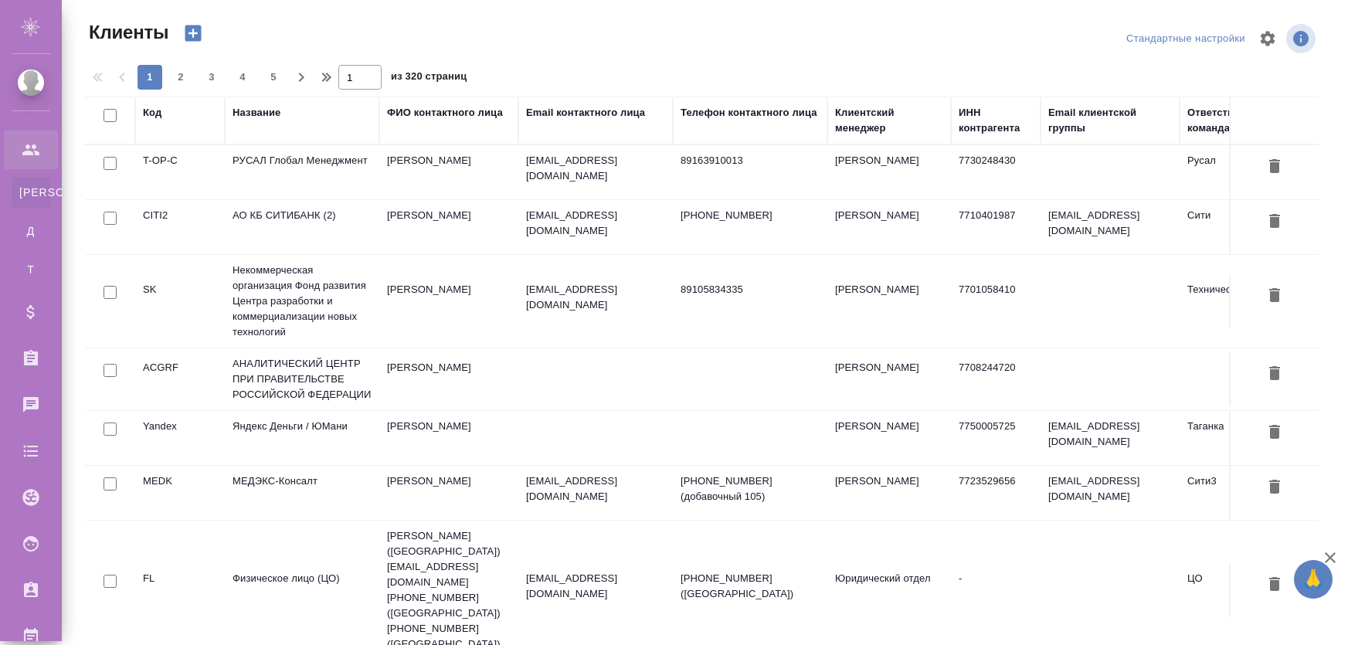
select select "RU"
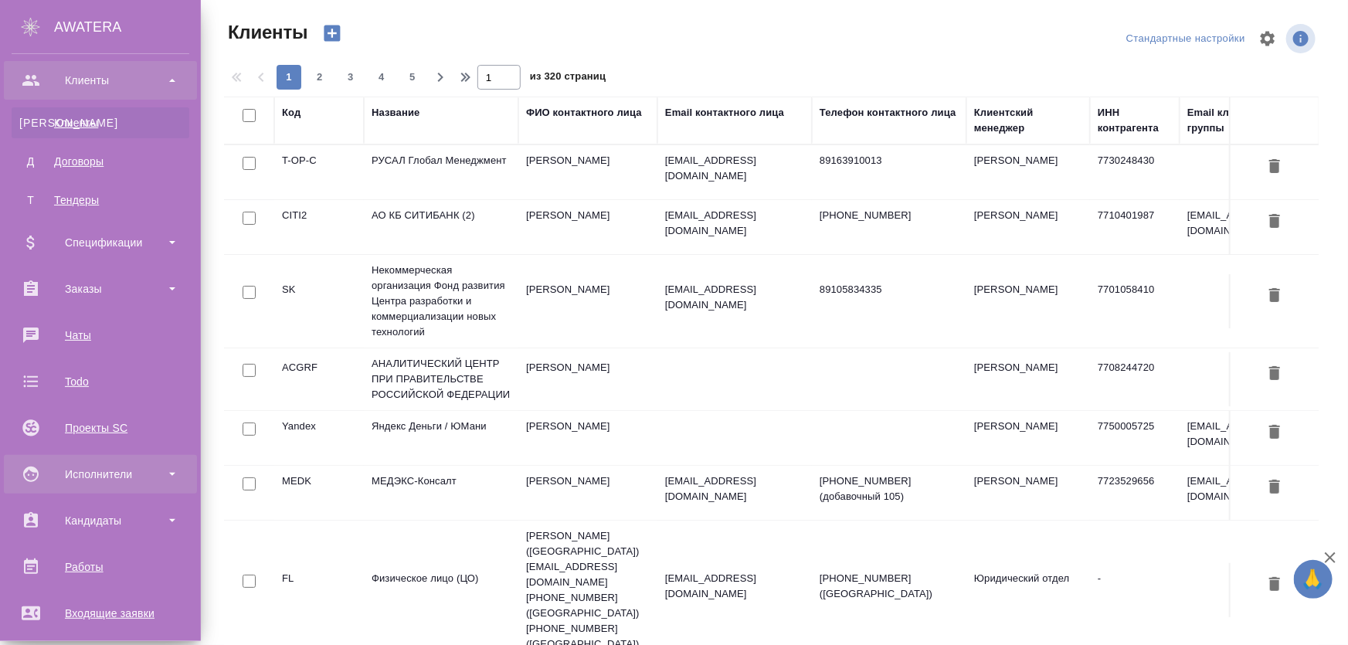
scroll to position [140, 0]
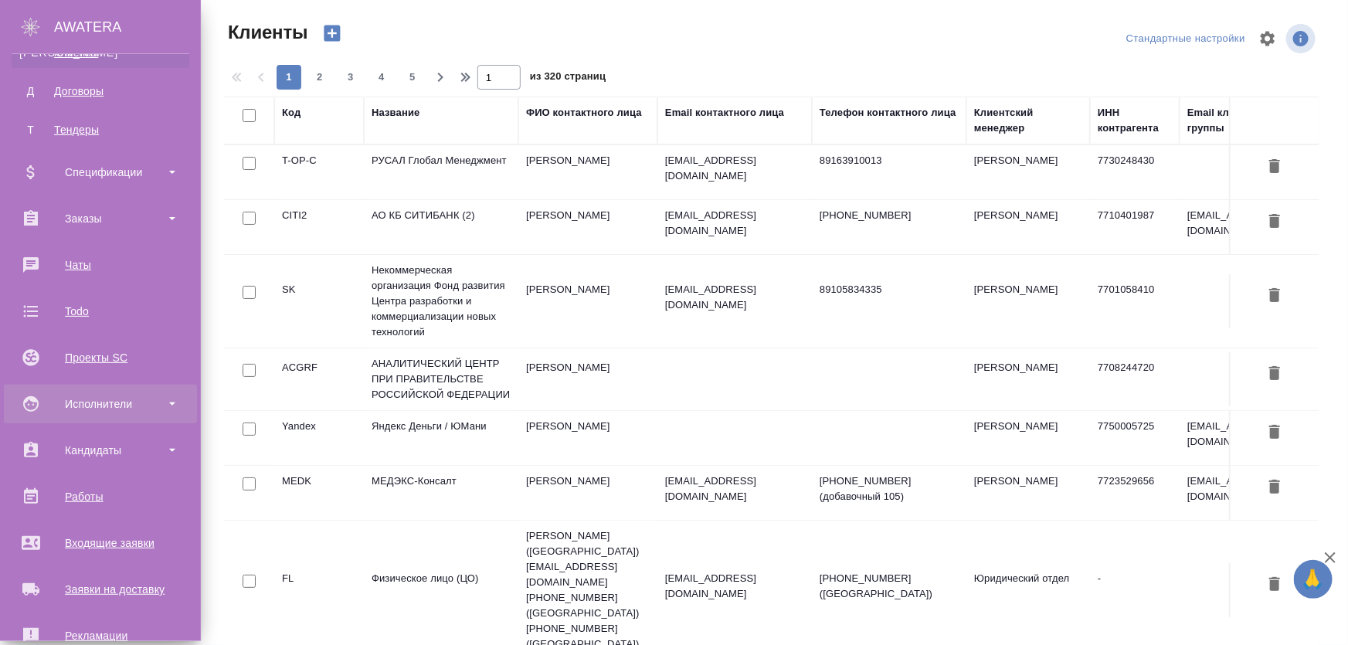
click at [103, 409] on div "Исполнители" at bounding box center [101, 403] width 178 height 23
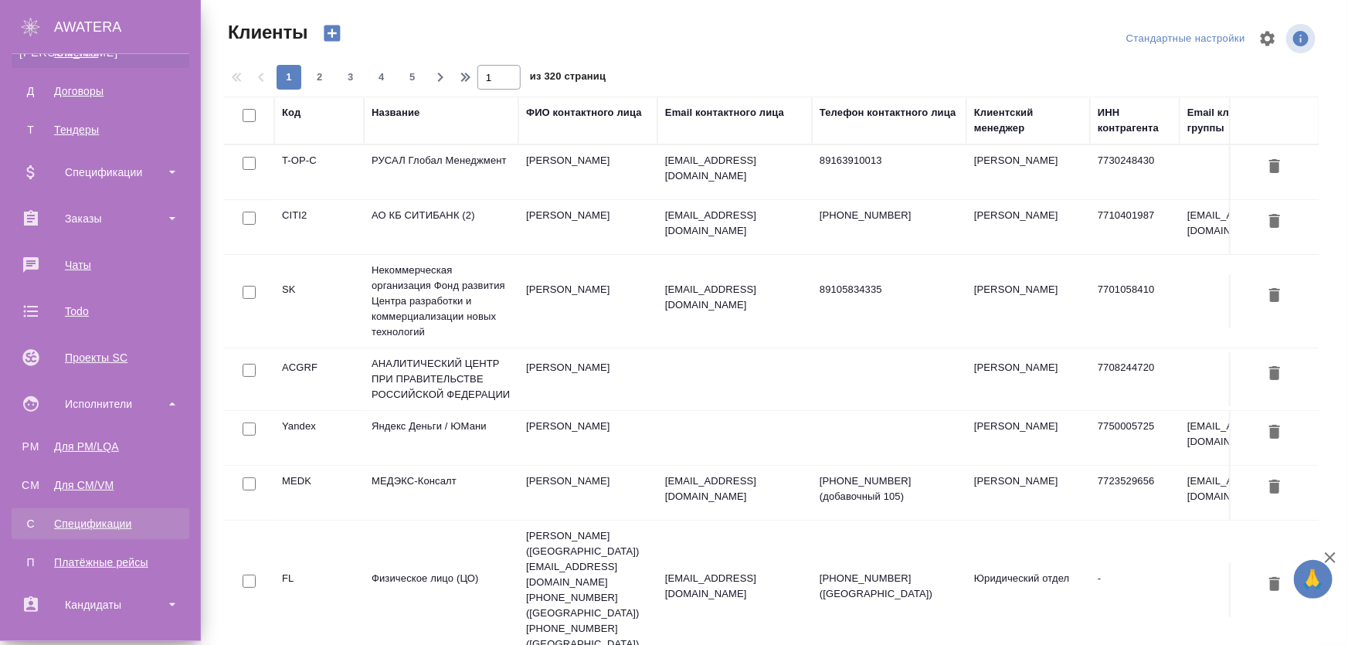
click at [100, 526] on div "Спецификации" at bounding box center [100, 523] width 162 height 15
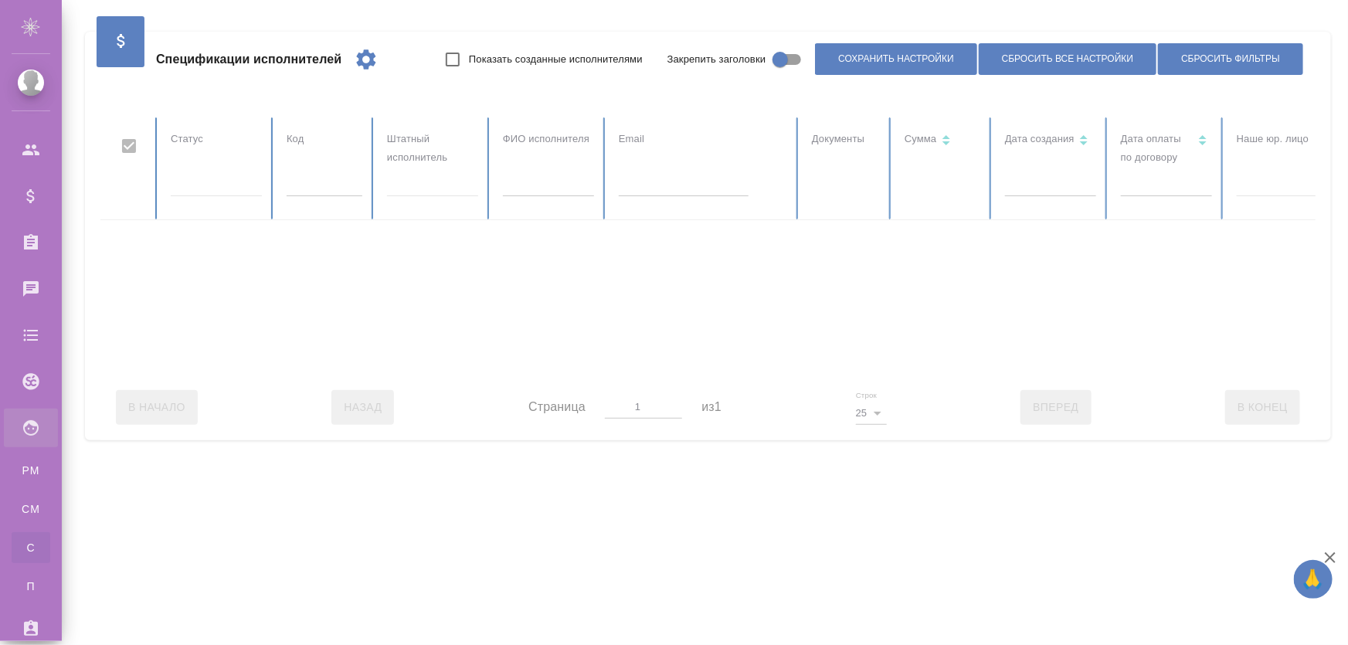
checkbox input "false"
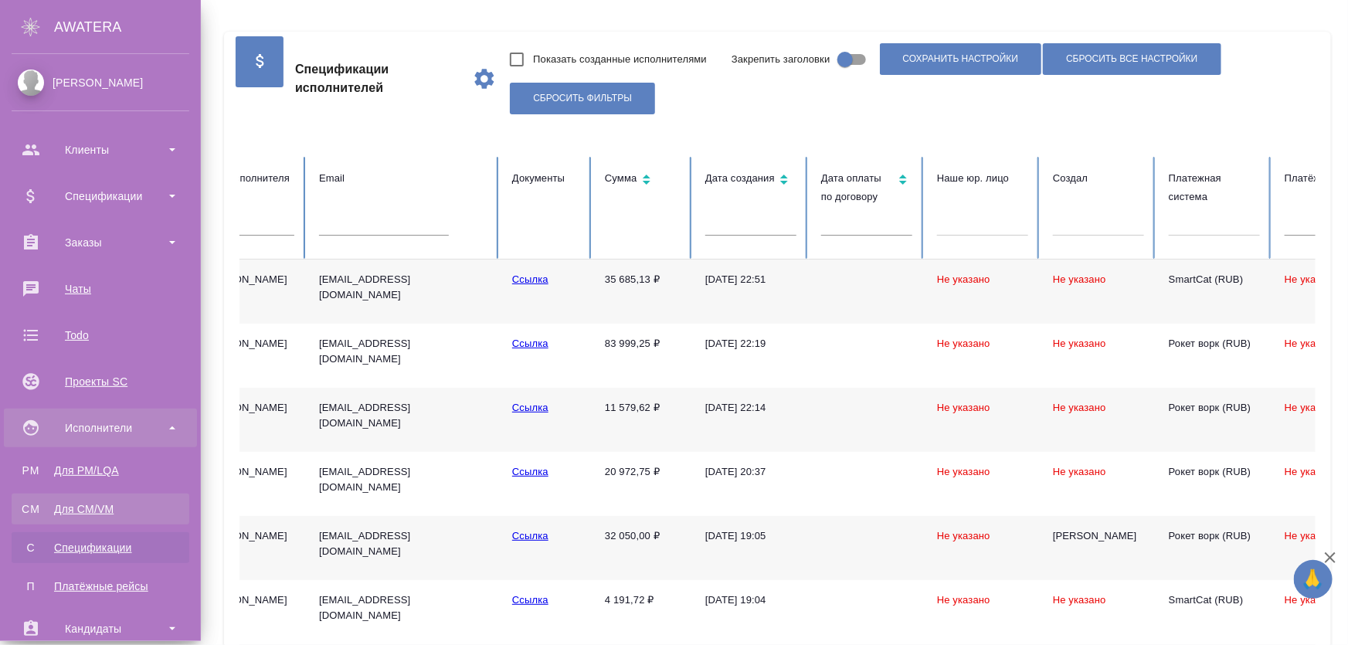
scroll to position [140, 0]
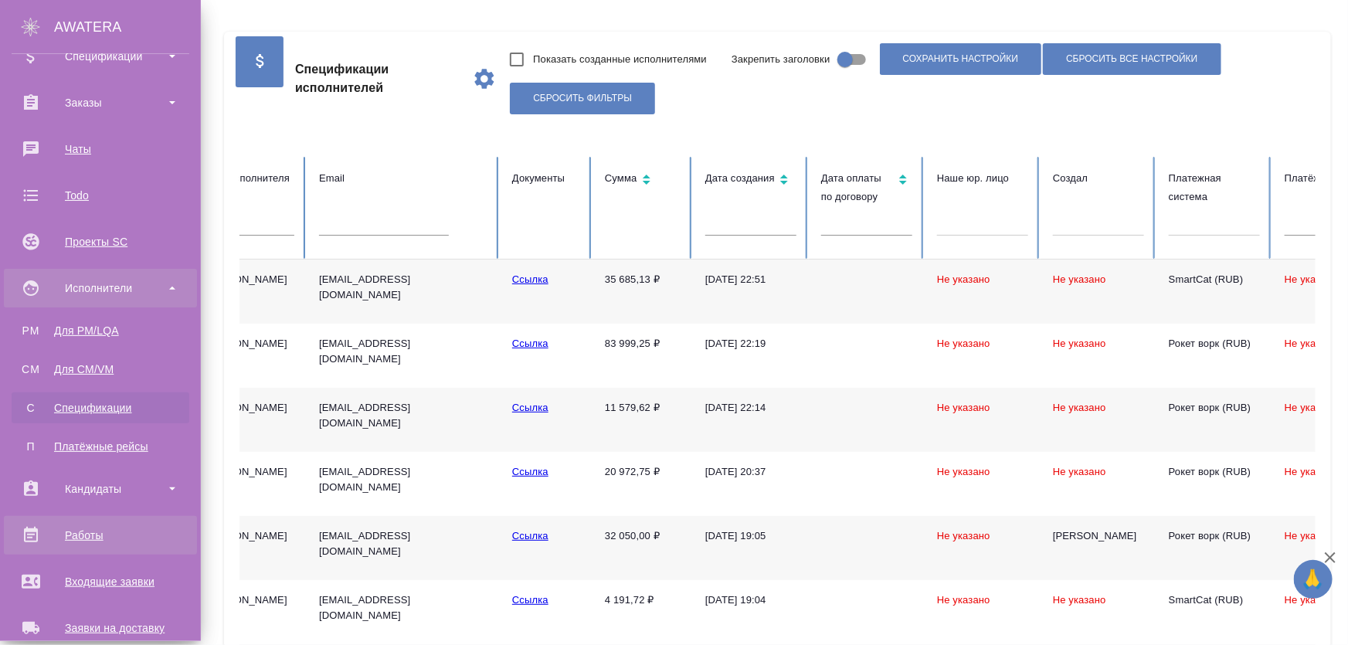
click at [103, 541] on div "Работы" at bounding box center [101, 535] width 178 height 23
